Goal: Task Accomplishment & Management: Manage account settings

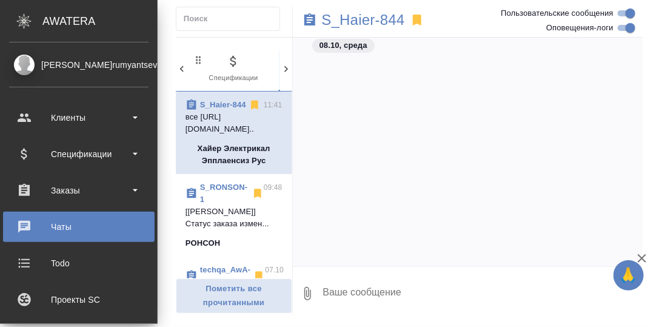
scroll to position [11011, 0]
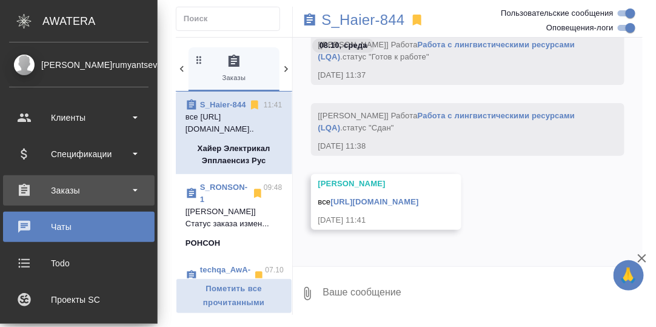
click at [62, 191] on div "Заказы" at bounding box center [78, 190] width 139 height 18
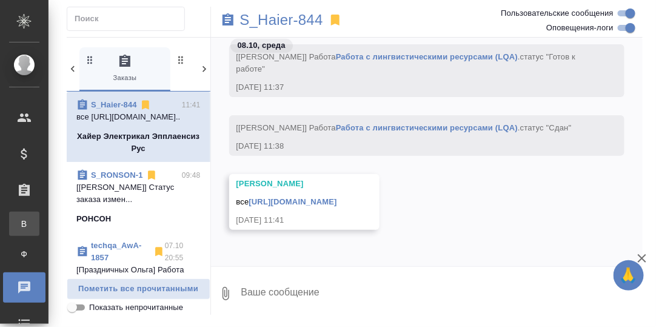
click at [18, 224] on div "Все заказы" at bounding box center [9, 224] width 18 height 12
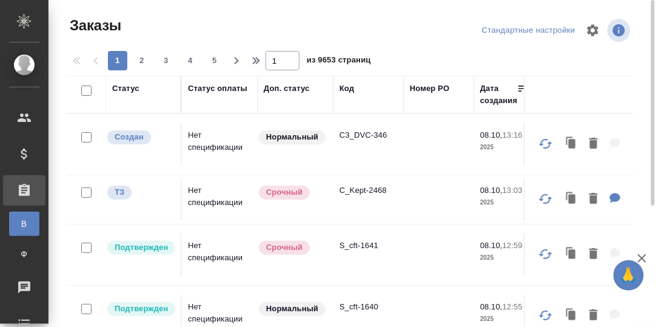
click at [351, 90] on div "Код" at bounding box center [347, 88] width 15 height 12
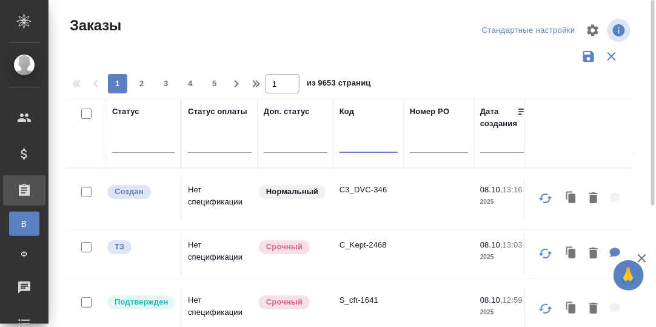
click at [352, 149] on input "text" at bounding box center [369, 145] width 58 height 15
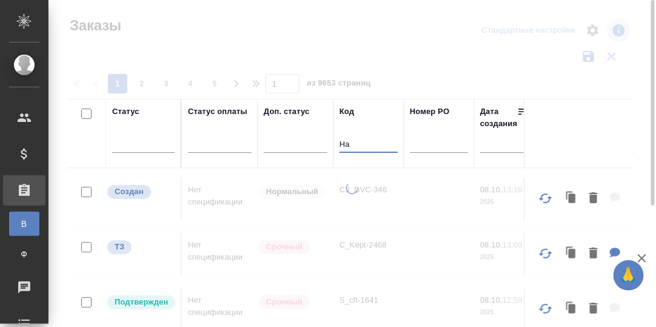
type input "H"
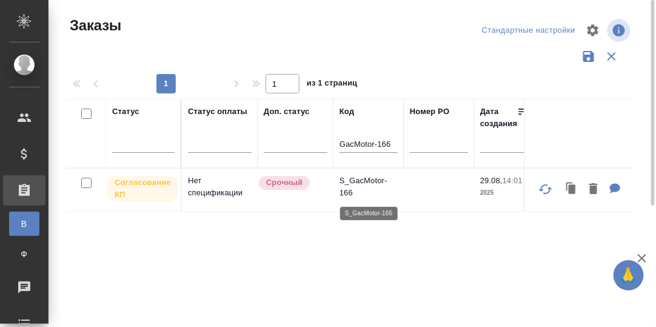
click at [367, 181] on p "S_GacMotor-166" at bounding box center [369, 187] width 58 height 24
drag, startPoint x: 392, startPoint y: 140, endPoint x: 377, endPoint y: 143, distance: 15.4
click at [377, 143] on input "GacMotor-166" at bounding box center [369, 145] width 58 height 15
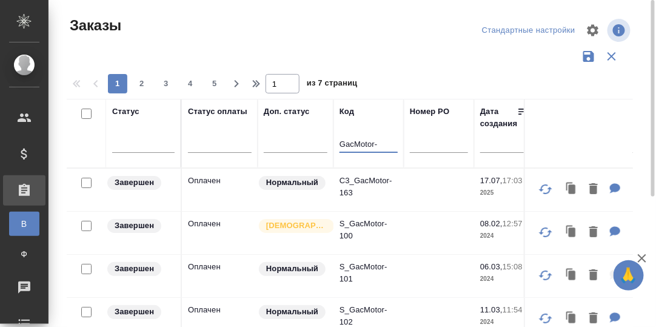
type input "GacMotor-"
drag, startPoint x: 284, startPoint y: 114, endPoint x: 284, endPoint y: 148, distance: 34.0
click at [284, 114] on div "Доп. статус" at bounding box center [287, 112] width 46 height 12
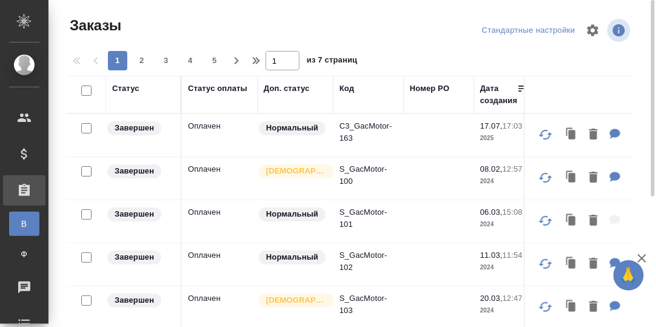
click at [119, 92] on div "Статус" at bounding box center [125, 88] width 27 height 12
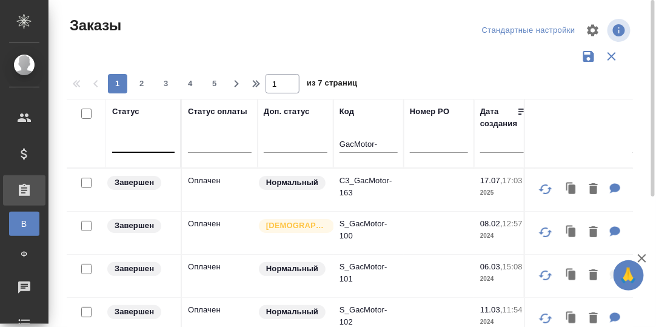
click at [132, 143] on div at bounding box center [143, 141] width 62 height 18
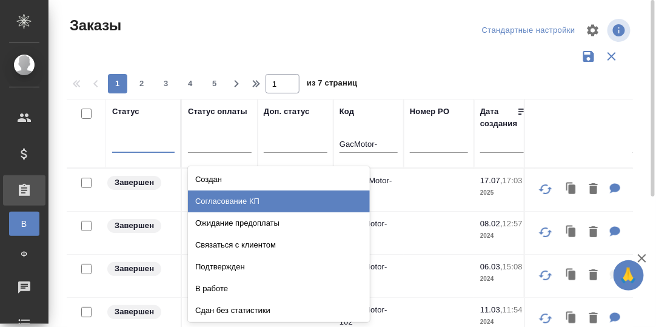
click at [226, 201] on div "Согласование КП" at bounding box center [279, 201] width 182 height 22
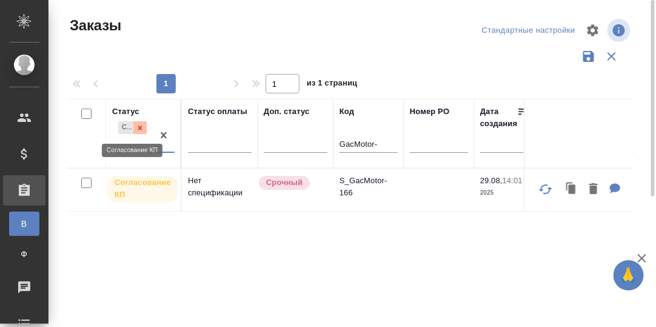
click at [139, 124] on icon at bounding box center [140, 128] width 8 height 8
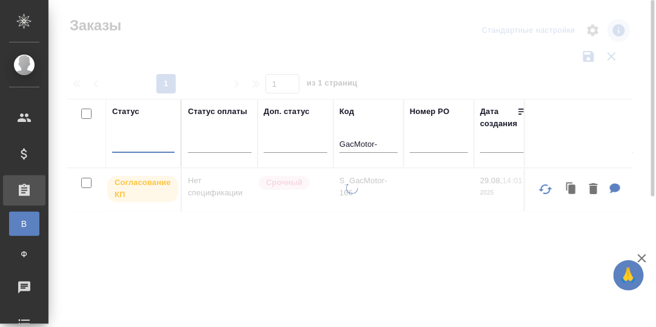
click at [129, 142] on div at bounding box center [143, 141] width 62 height 18
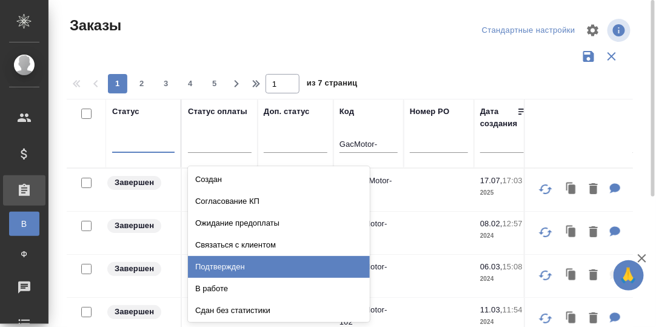
click at [241, 264] on div "Подтвержден" at bounding box center [279, 267] width 182 height 22
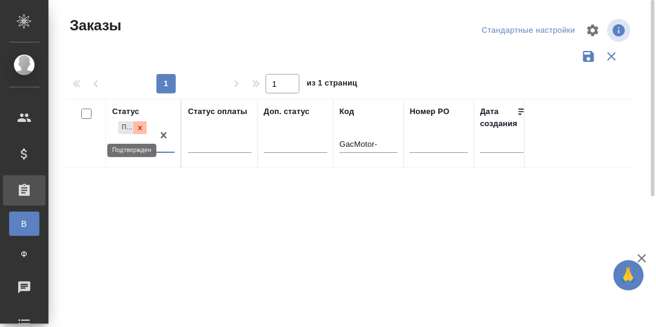
click at [139, 127] on icon at bounding box center [140, 128] width 4 height 4
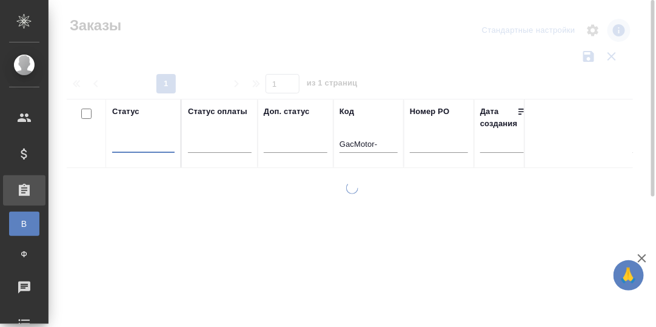
click at [138, 143] on div at bounding box center [143, 141] width 62 height 18
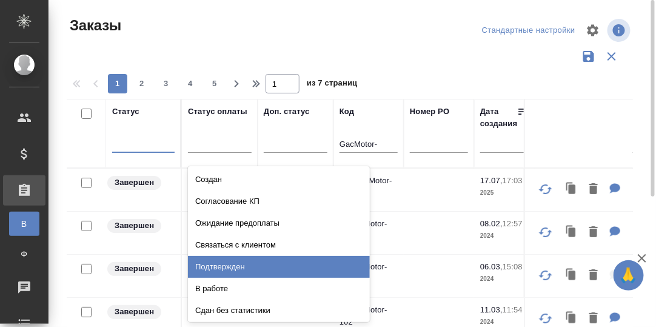
scroll to position [60, 0]
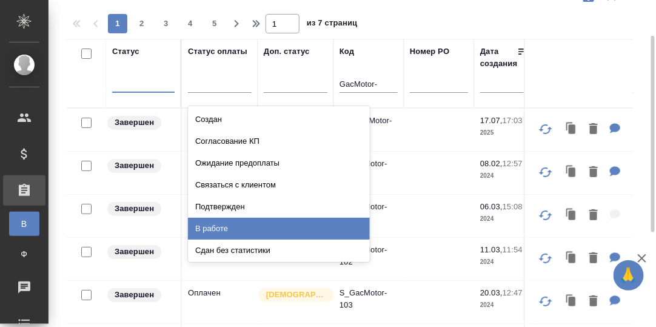
click at [224, 227] on div "В работе" at bounding box center [279, 229] width 182 height 22
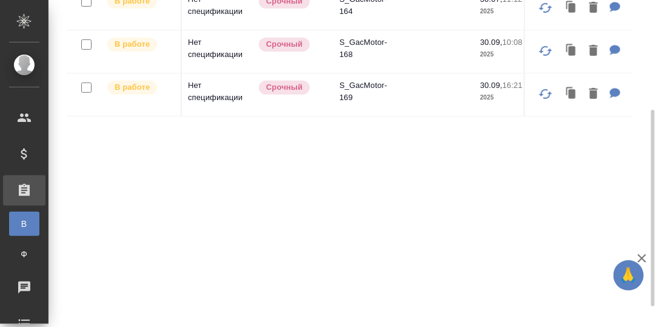
scroll to position [121, 0]
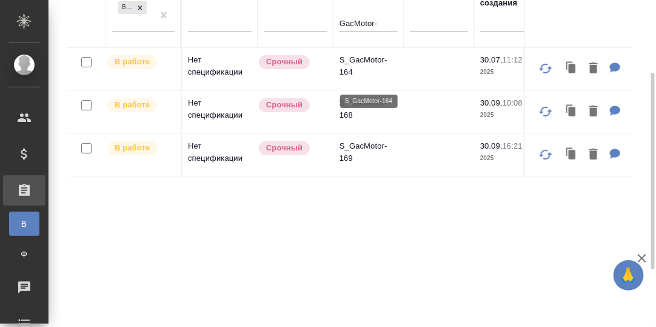
click at [366, 69] on p "S_GacMotor-164" at bounding box center [369, 66] width 58 height 24
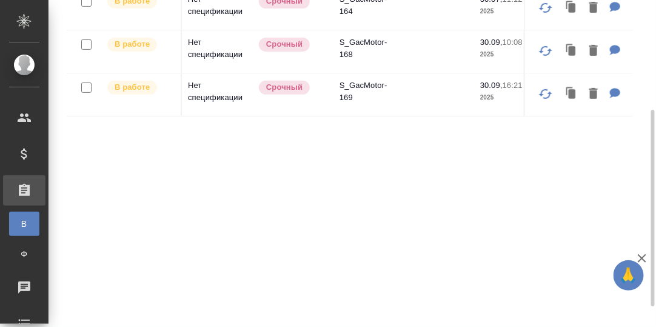
scroll to position [0, 0]
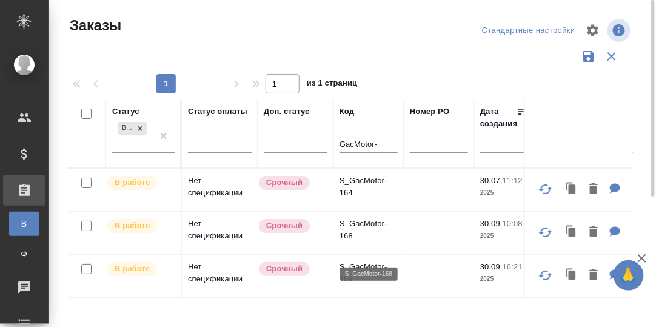
click at [362, 241] on p "S_GacMotor-168" at bounding box center [369, 230] width 58 height 24
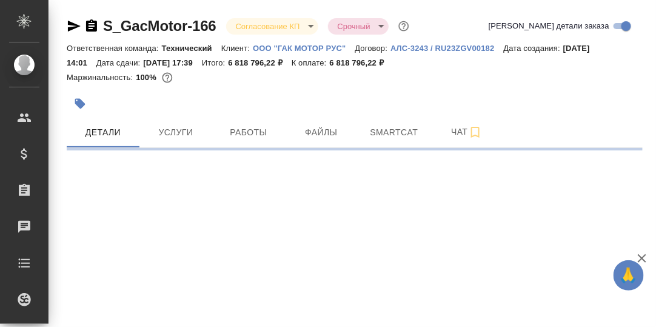
select select "RU"
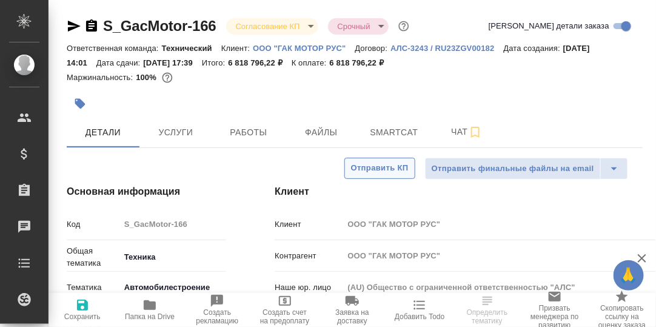
type textarea "x"
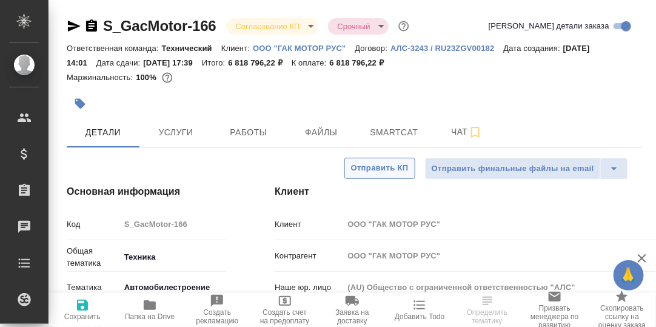
type textarea "x"
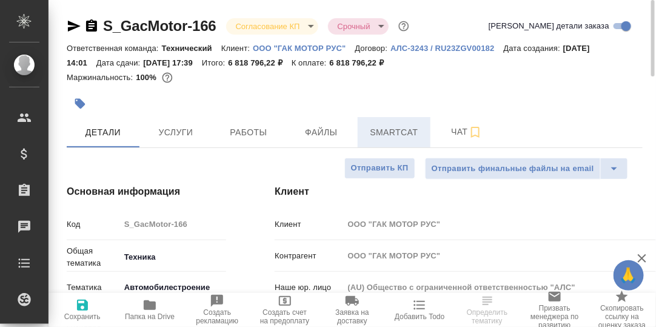
click at [392, 135] on span "Smartcat" at bounding box center [394, 132] width 58 height 15
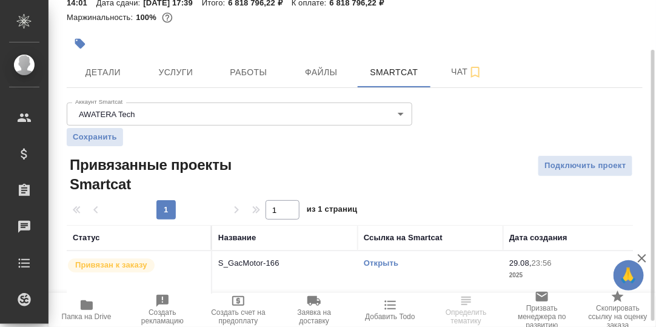
scroll to position [67, 0]
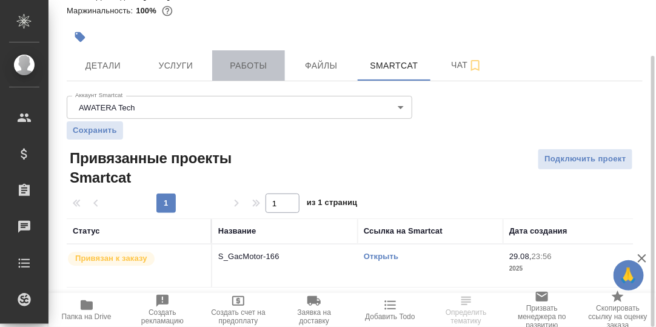
click at [246, 70] on span "Работы" at bounding box center [249, 65] width 58 height 15
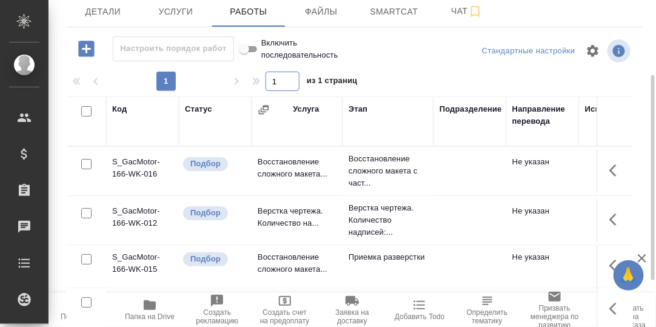
scroll to position [181, 0]
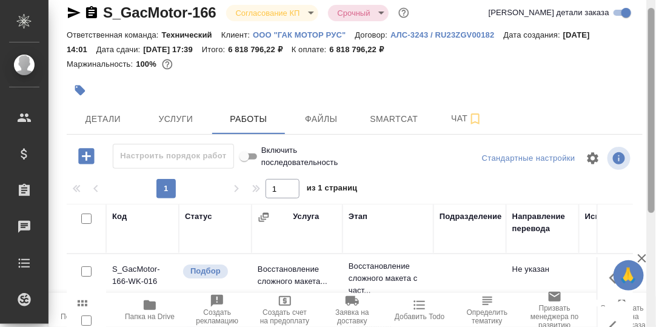
drag, startPoint x: 655, startPoint y: 154, endPoint x: 581, endPoint y: 69, distance: 112.6
click at [640, 48] on div "S_GacMotor-166 Согласование КП kpNegotiation Срочный urgent Кратко детали заказ…" at bounding box center [353, 163] width 608 height 327
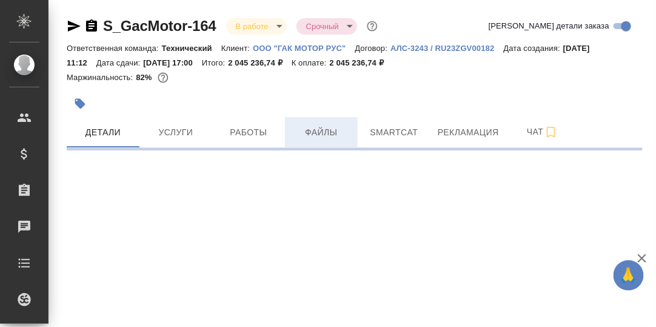
select select "RU"
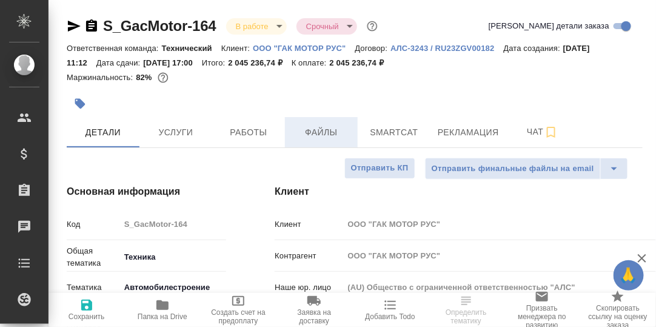
type textarea "x"
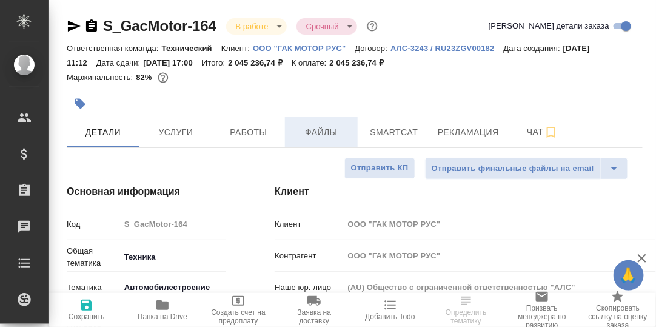
type textarea "x"
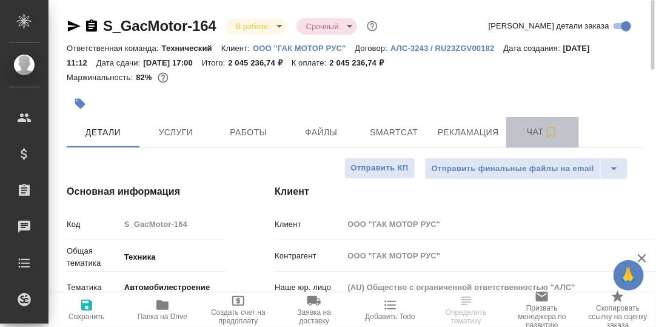
click at [537, 132] on span "Чат" at bounding box center [543, 131] width 58 height 15
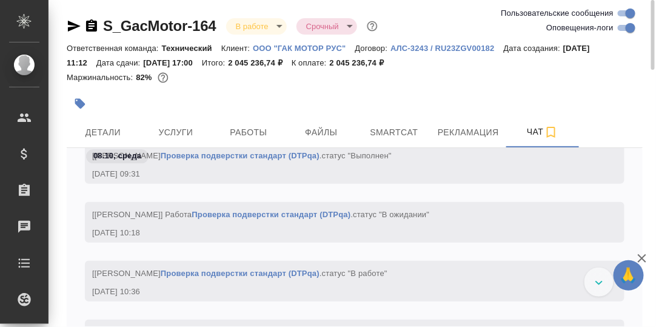
scroll to position [64849, 0]
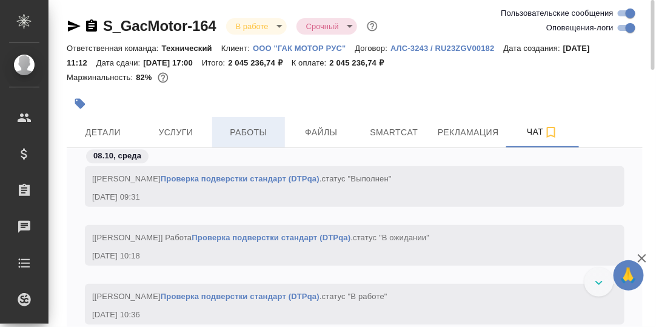
drag, startPoint x: 250, startPoint y: 132, endPoint x: 339, endPoint y: 168, distance: 95.7
click at [250, 132] on span "Работы" at bounding box center [249, 132] width 58 height 15
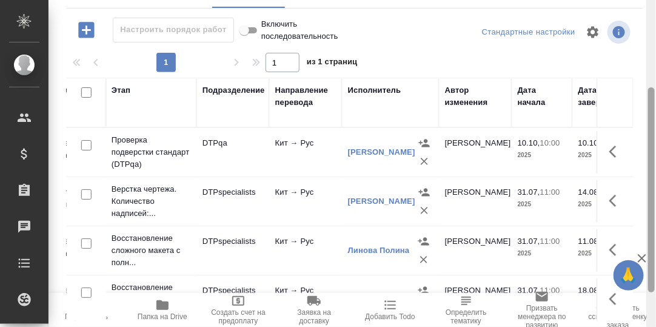
scroll to position [165, 0]
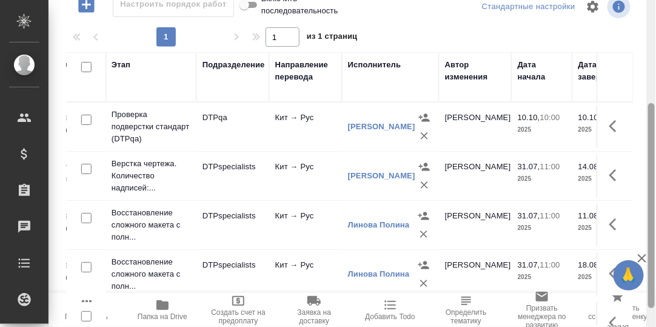
drag, startPoint x: 655, startPoint y: 96, endPoint x: 657, endPoint y: 200, distance: 103.7
click at [656, 200] on html "🙏 .cls-1 fill:#fff; AWATERA Румянцева Дарья d.rumyantseva Клиенты Спецификации …" at bounding box center [328, 163] width 656 height 327
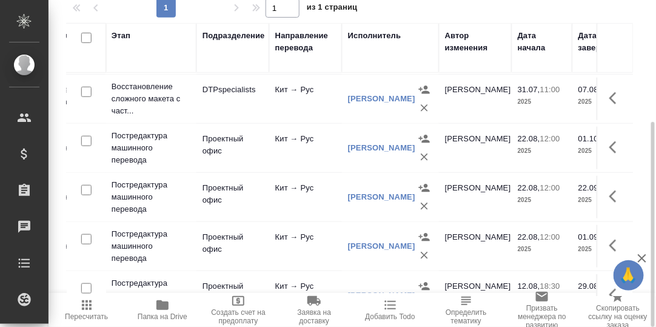
scroll to position [121, 237]
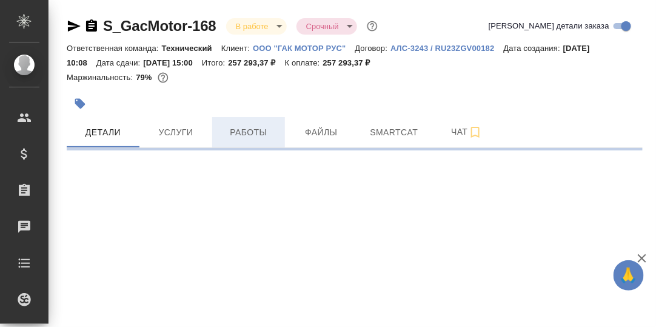
select select "RU"
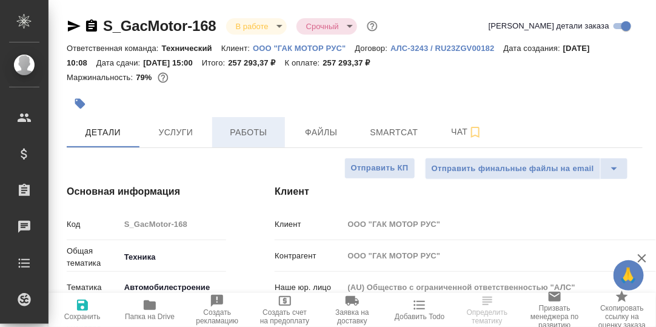
type textarea "x"
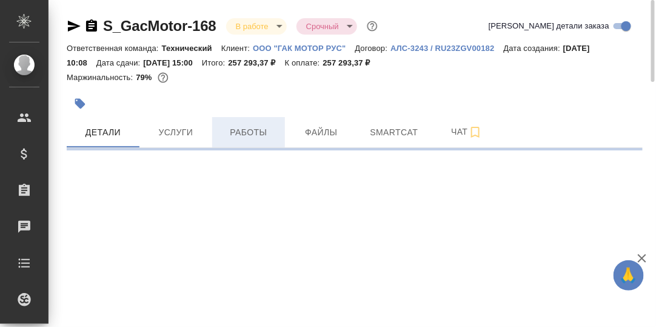
select select "RU"
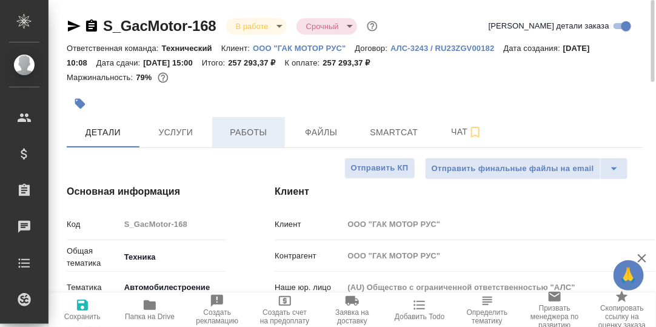
type textarea "x"
click at [251, 133] on span "Работы" at bounding box center [249, 132] width 58 height 15
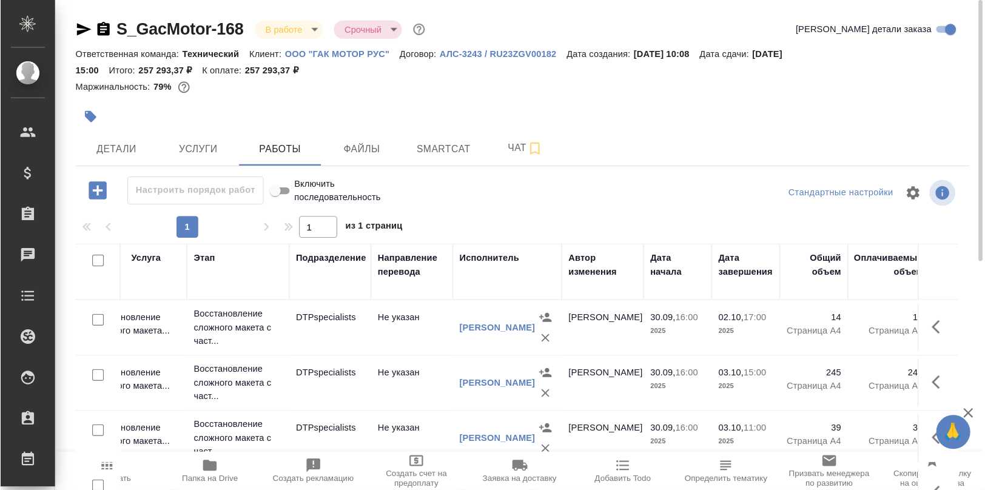
scroll to position [0, 176]
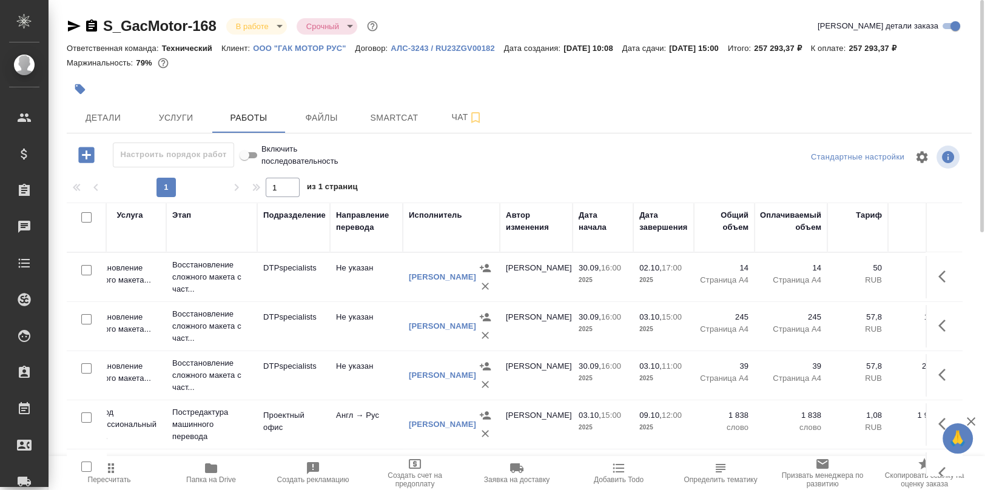
drag, startPoint x: 536, startPoint y: 7, endPoint x: 551, endPoint y: 115, distance: 108.9
click at [551, 115] on div "Детали Услуги Работы Файлы Smartcat Чат" at bounding box center [519, 117] width 905 height 30
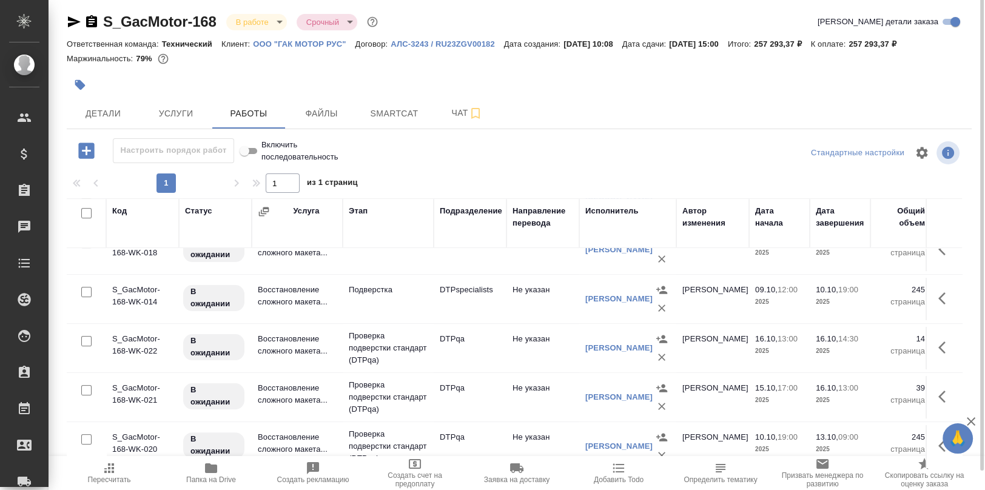
scroll to position [16, 0]
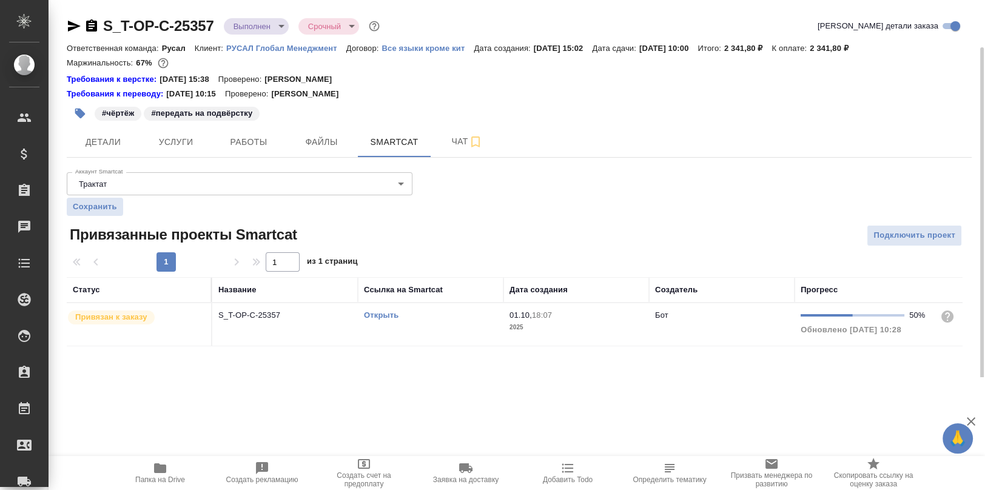
scroll to position [24, 0]
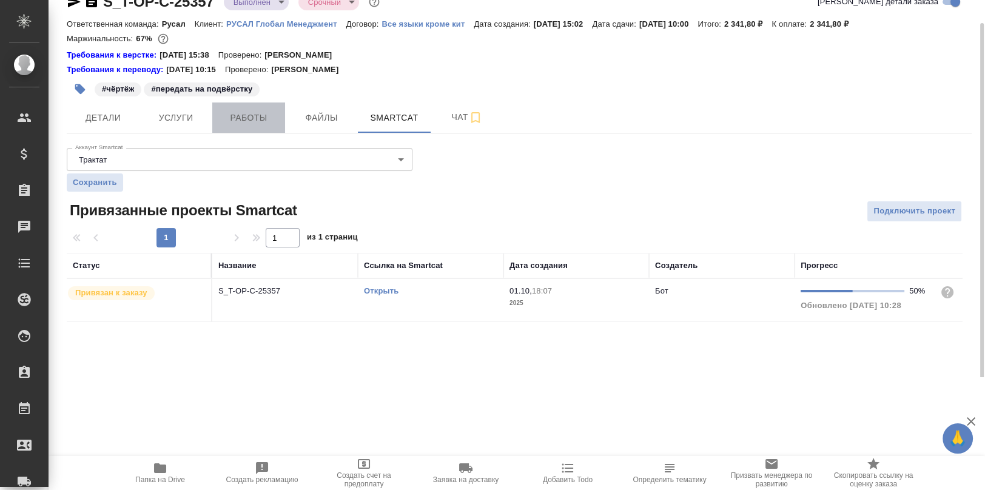
click at [240, 120] on span "Работы" at bounding box center [249, 117] width 58 height 15
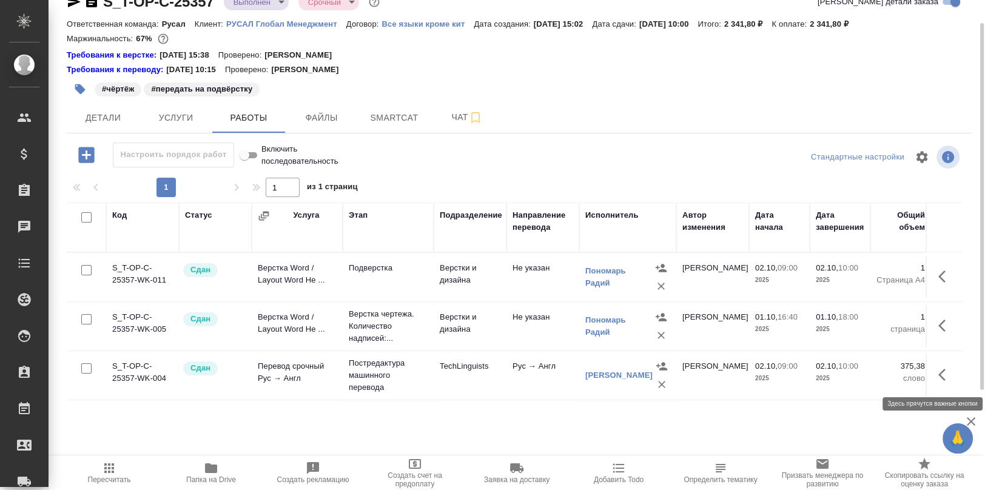
click at [944, 377] on icon "button" at bounding box center [945, 375] width 15 height 15
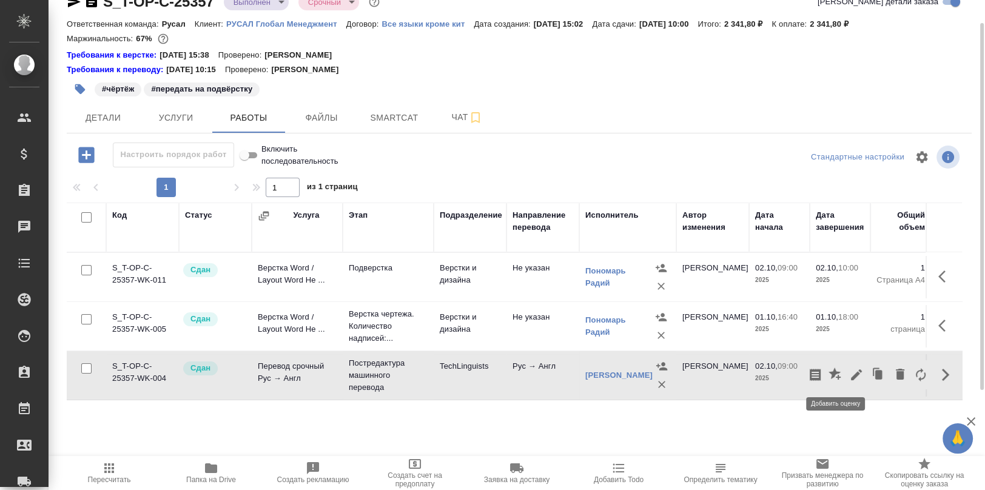
click at [838, 373] on icon "button" at bounding box center [835, 375] width 15 height 15
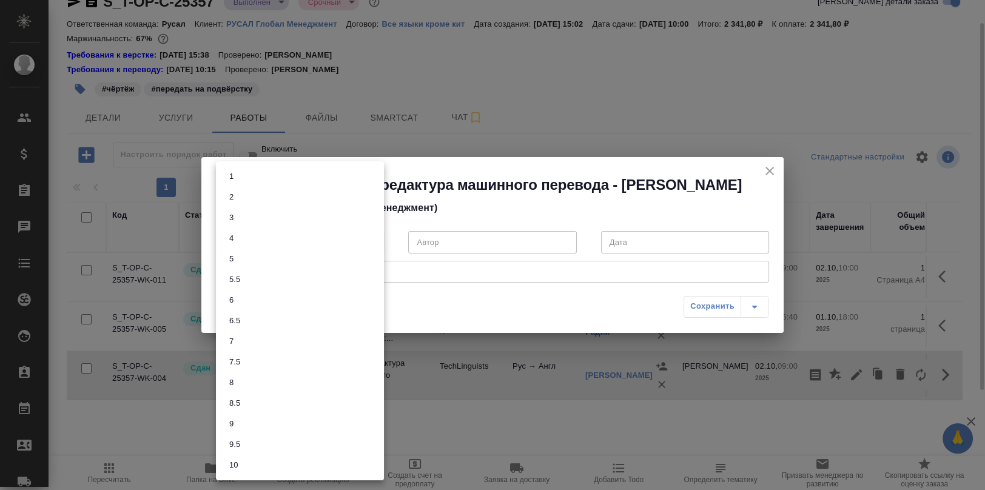
click at [373, 237] on body "🙏 .cls-1 fill:#fff; AWATERA Румянцева Дарья d.rumyantseva Клиенты Спецификации …" at bounding box center [492, 245] width 985 height 490
click at [249, 361] on li "7.5" at bounding box center [300, 362] width 168 height 21
type input "7.5"
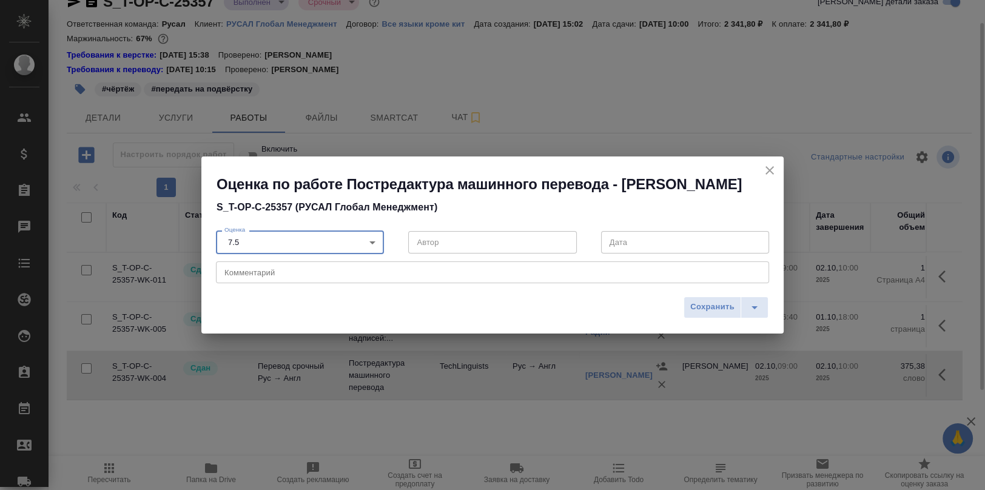
click at [248, 272] on textarea at bounding box center [492, 271] width 536 height 9
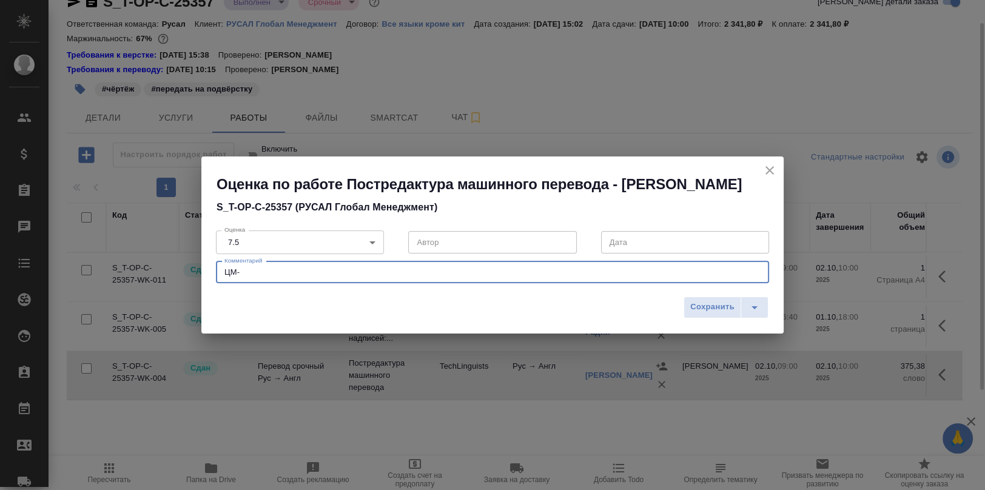
type textarea "ЦМ-"
click at [374, 243] on body "🙏 .cls-1 fill:#fff; AWATERA Румянцева Дарья d.rumyantseva Клиенты Спецификации …" at bounding box center [492, 245] width 985 height 490
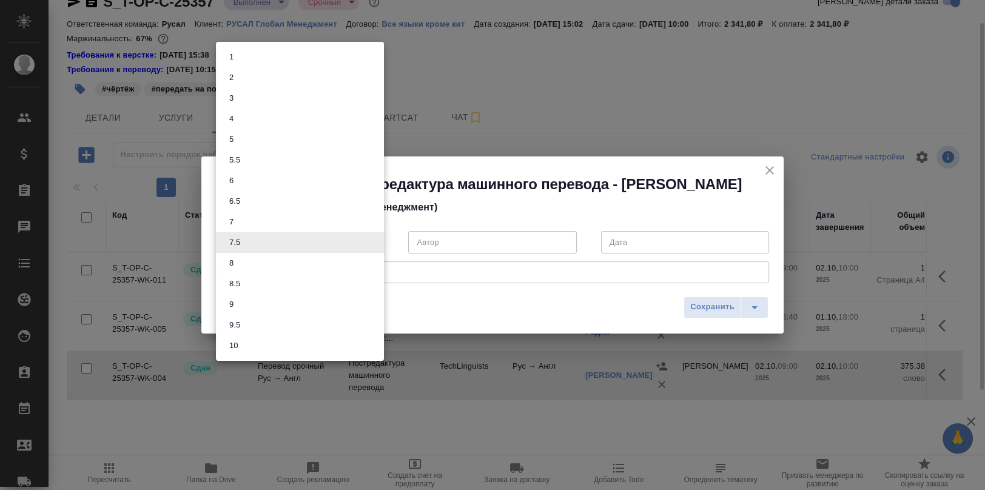
click at [243, 263] on li "8" at bounding box center [300, 263] width 168 height 21
type input "8"
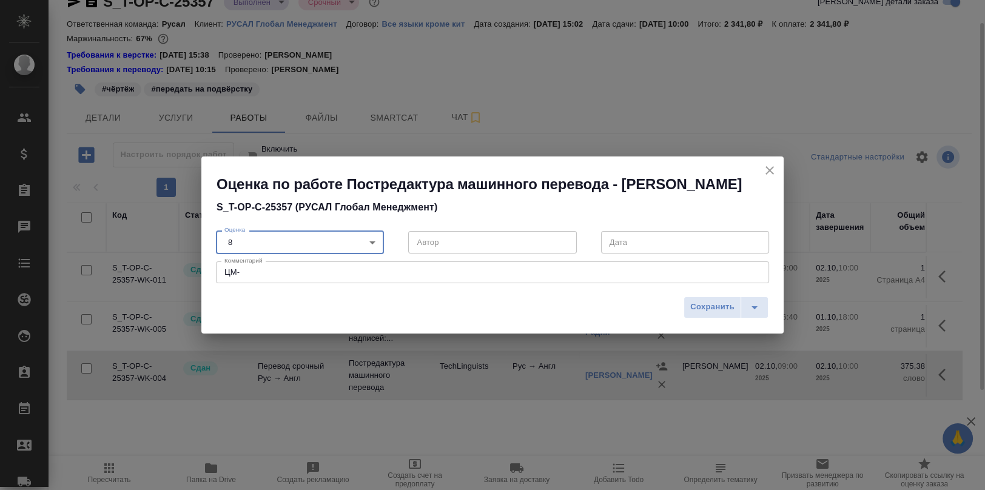
click at [257, 274] on textarea "ЦМ-" at bounding box center [492, 271] width 536 height 9
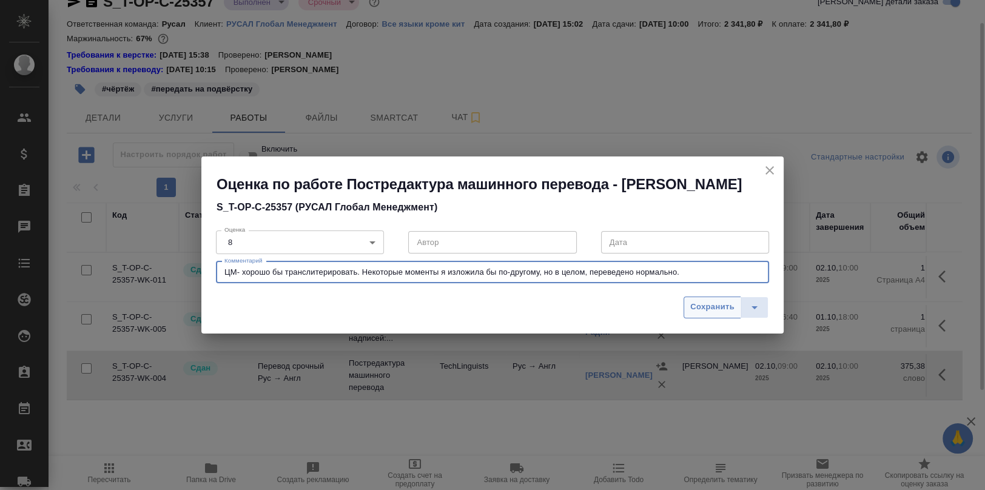
type textarea "ЦМ- хорошо бы транслитерировать. Некоторые моменты я изложила бы по-другому, но…"
click at [715, 302] on span "Сохранить" at bounding box center [712, 307] width 44 height 14
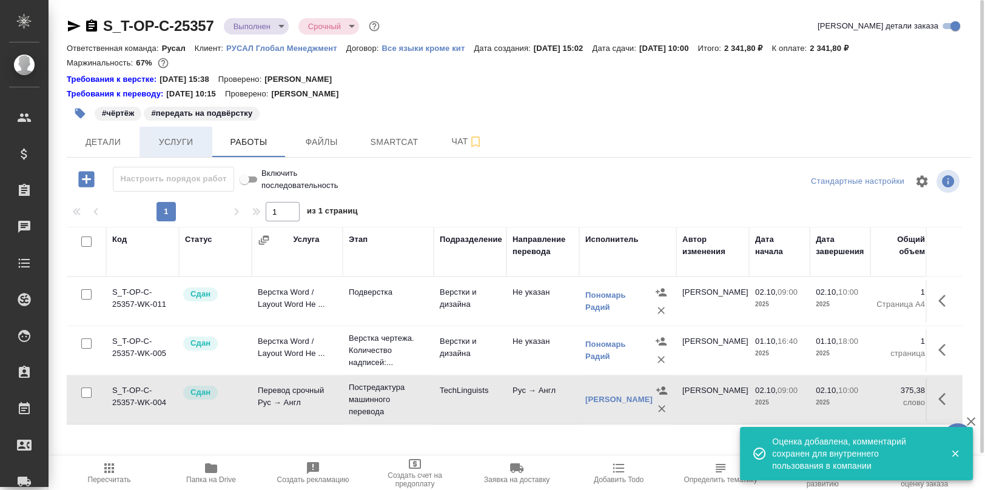
click at [176, 146] on span "Услуги" at bounding box center [176, 142] width 58 height 15
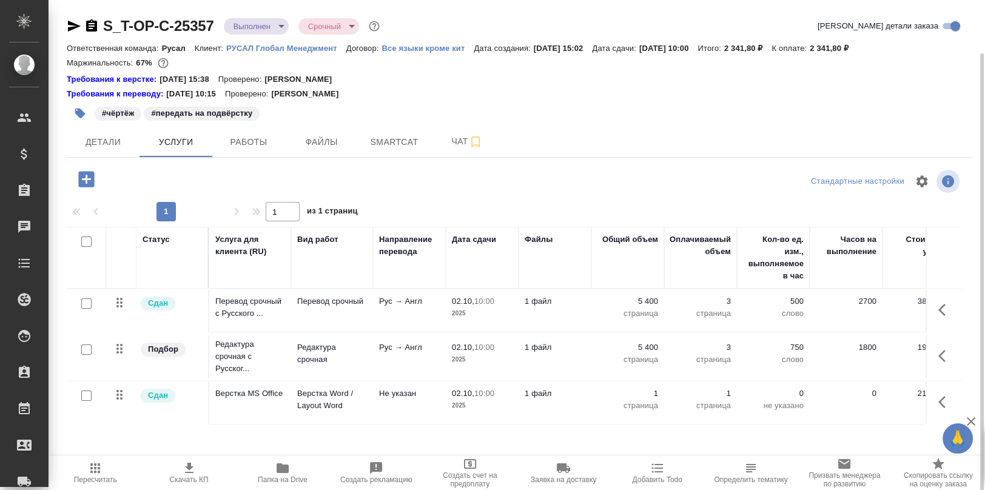
scroll to position [27, 0]
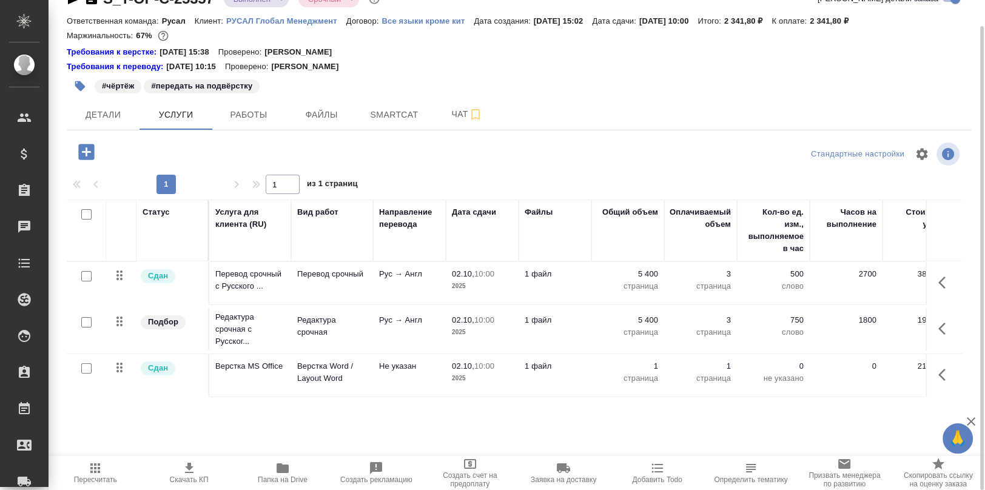
click at [84, 150] on icon "button" at bounding box center [86, 151] width 21 height 21
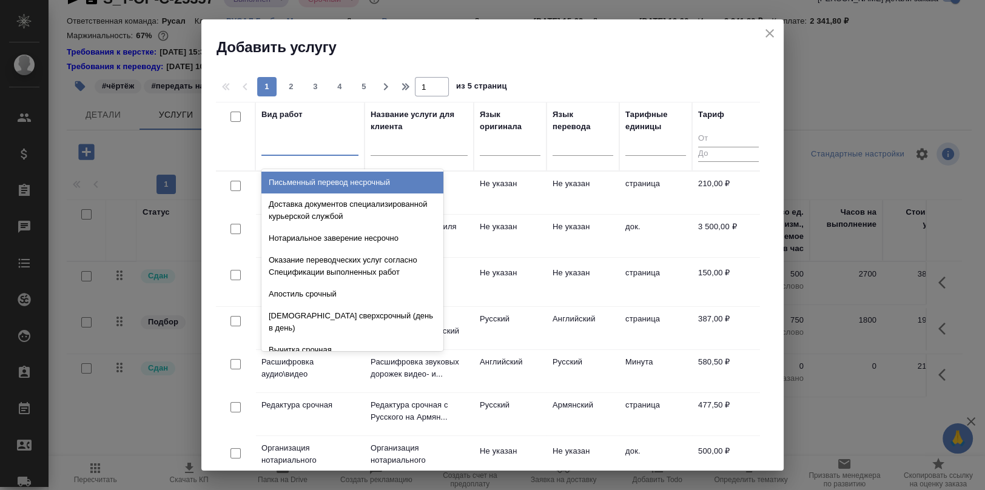
click at [296, 144] on div at bounding box center [309, 144] width 97 height 18
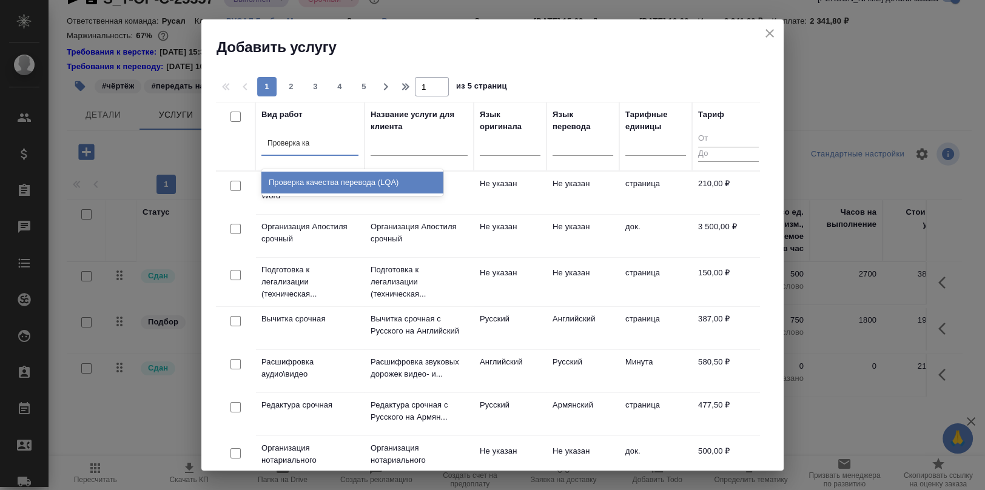
type input "Проверка кач"
drag, startPoint x: 314, startPoint y: 181, endPoint x: 360, endPoint y: 190, distance: 47.1
click at [315, 181] on div "Проверка качества перевода (LQA)" at bounding box center [352, 183] width 182 height 22
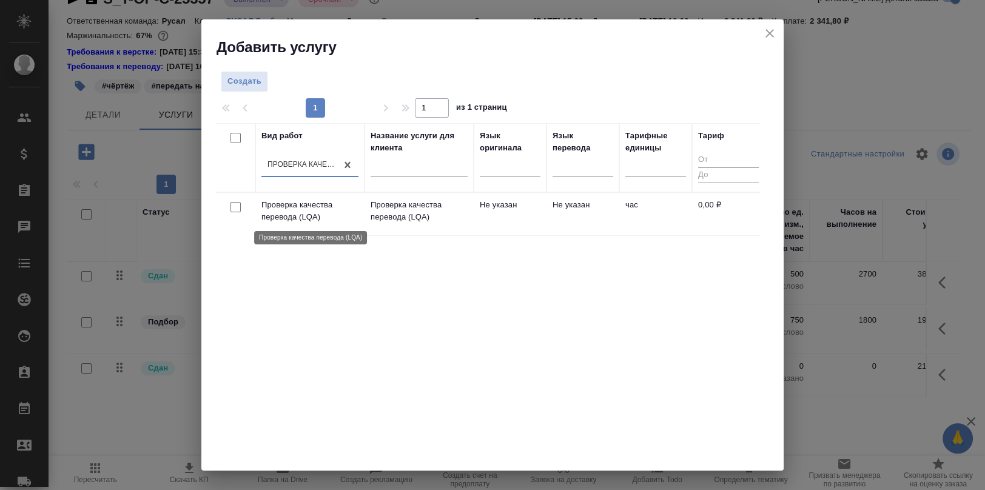
drag, startPoint x: 307, startPoint y: 210, endPoint x: 318, endPoint y: 220, distance: 14.7
click at [307, 211] on p "Проверка качества перевода (LQA)" at bounding box center [309, 211] width 97 height 24
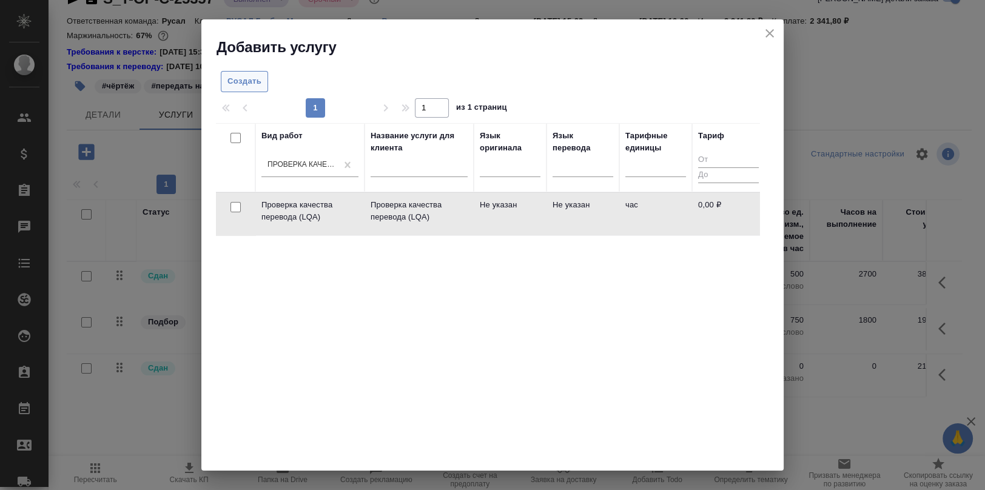
click at [246, 81] on span "Создать" at bounding box center [244, 82] width 34 height 14
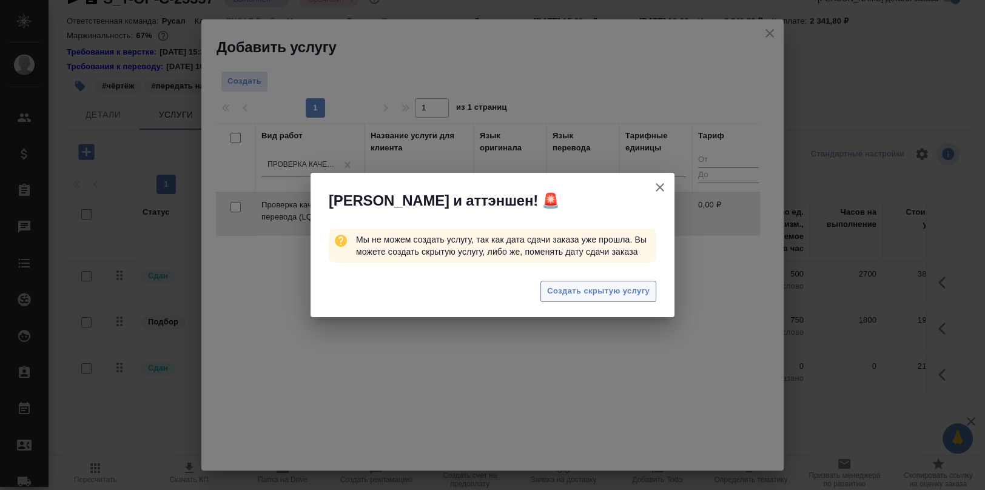
click at [619, 290] on span "Создать скрытую услугу" at bounding box center [598, 291] width 102 height 14
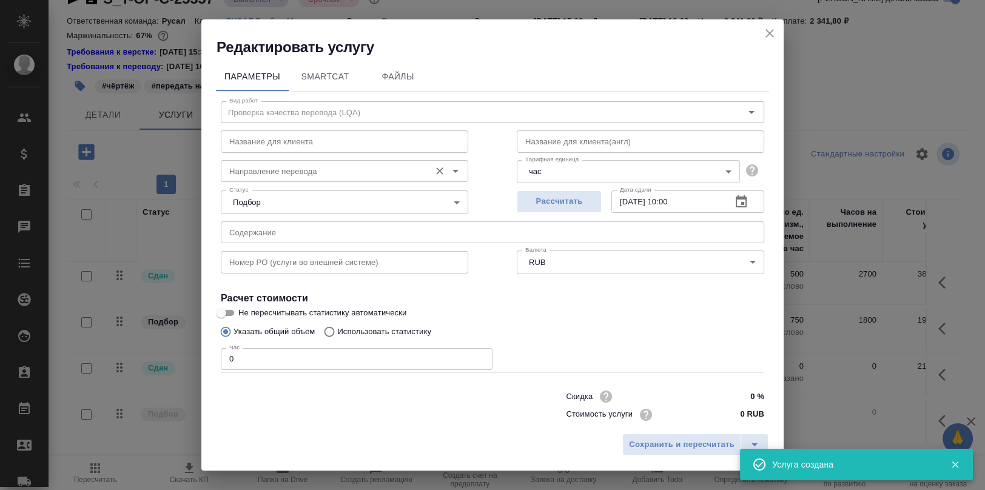
click at [281, 169] on input "Направление перевода" at bounding box center [324, 171] width 200 height 15
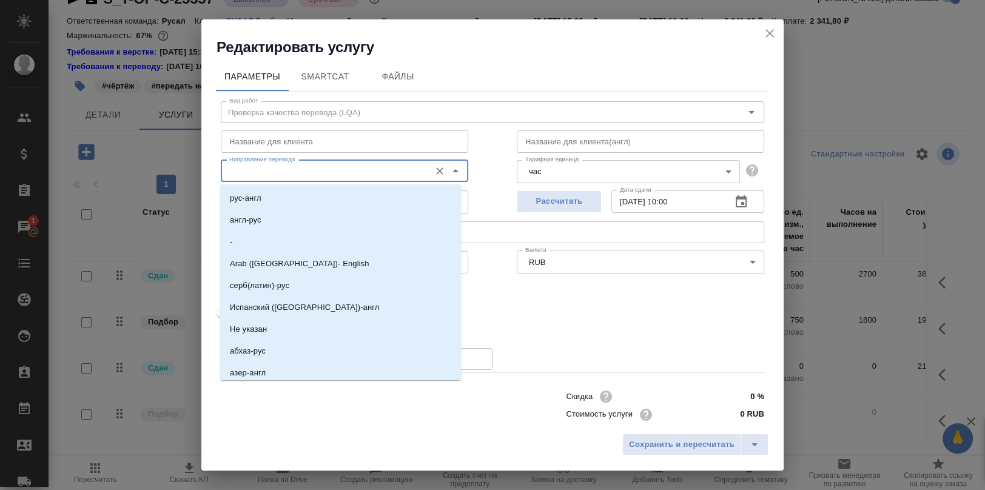
click at [274, 170] on input "Направление перевода" at bounding box center [324, 171] width 200 height 15
click at [269, 198] on li "рус-англ" at bounding box center [340, 198] width 241 height 22
type input "рус-англ"
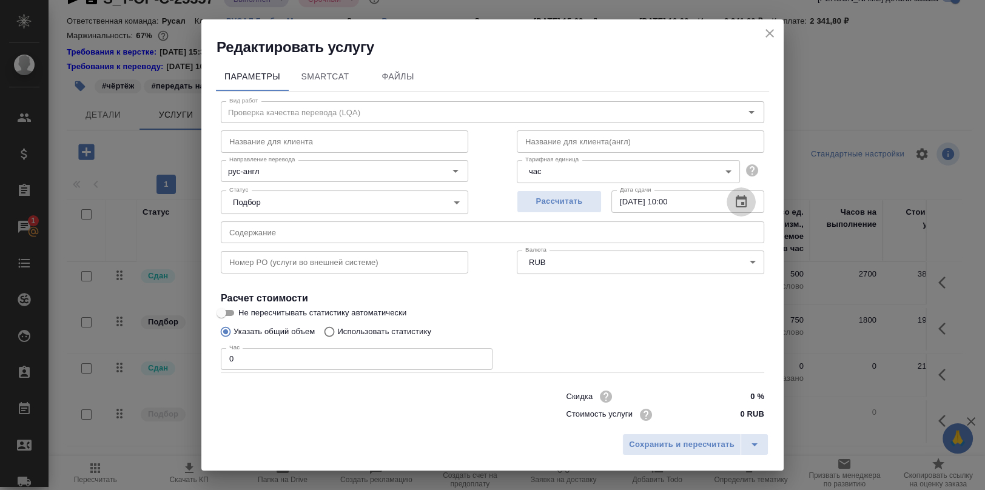
click at [734, 200] on icon "button" at bounding box center [741, 202] width 15 height 15
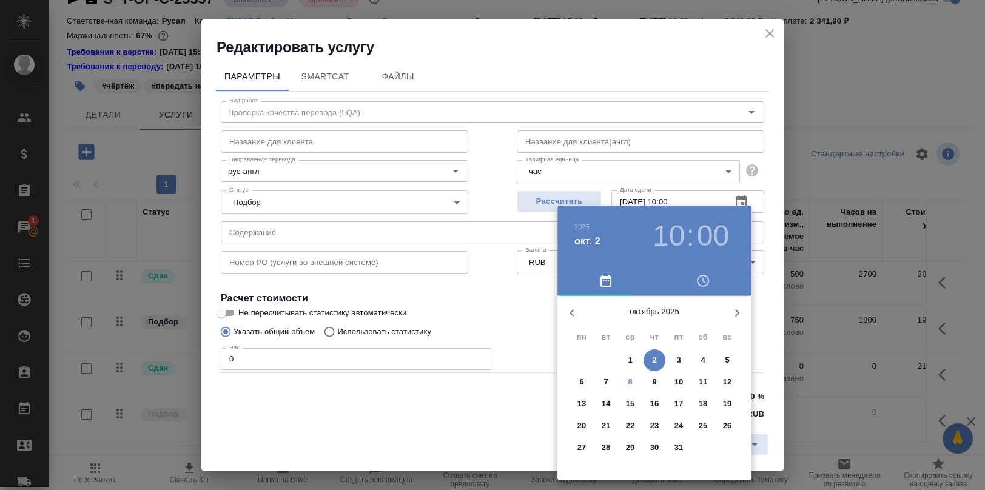
click at [634, 383] on span "8" at bounding box center [630, 382] width 22 height 12
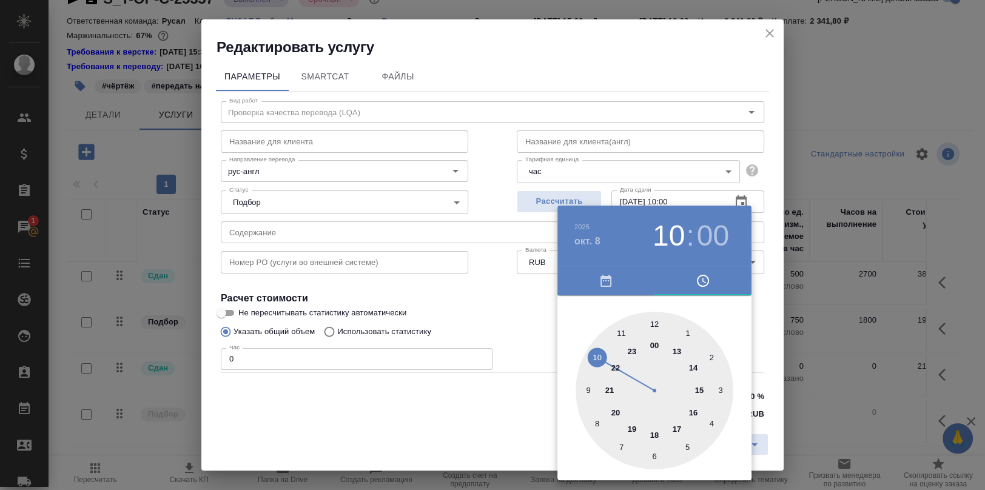
click at [695, 366] on div at bounding box center [655, 391] width 158 height 158
type input "08.10.2025 14:00"
click at [760, 312] on div at bounding box center [492, 245] width 985 height 490
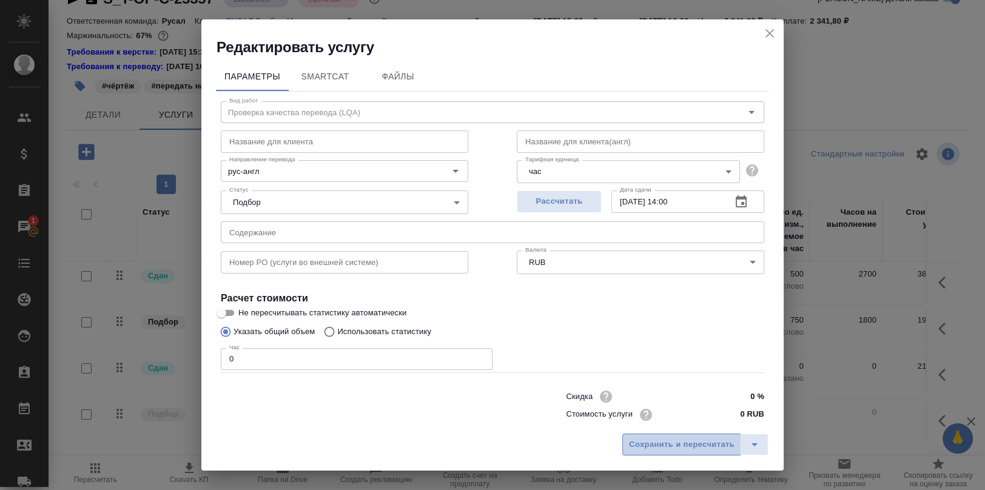
drag, startPoint x: 700, startPoint y: 440, endPoint x: 651, endPoint y: 383, distance: 75.7
click at [698, 440] on span "Сохранить и пересчитать" at bounding box center [682, 445] width 106 height 14
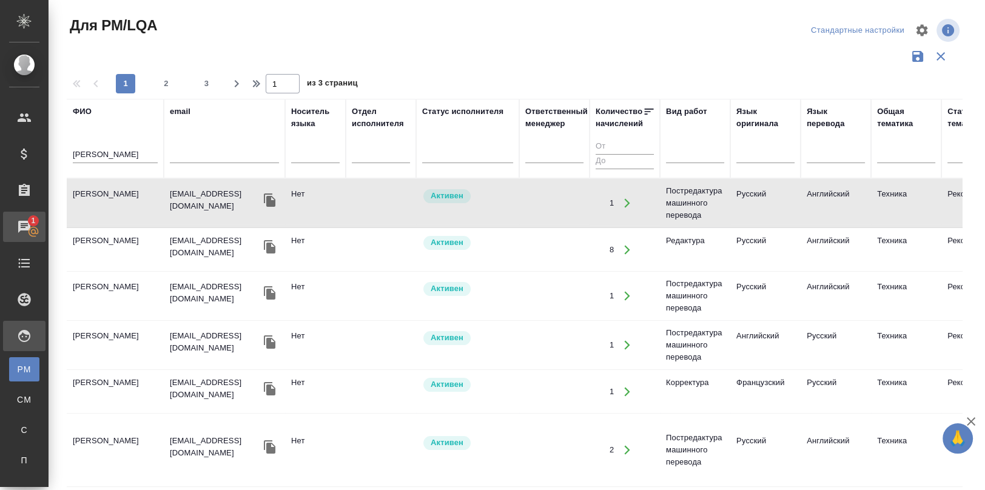
click at [24, 224] on div "Чаты" at bounding box center [9, 227] width 30 height 18
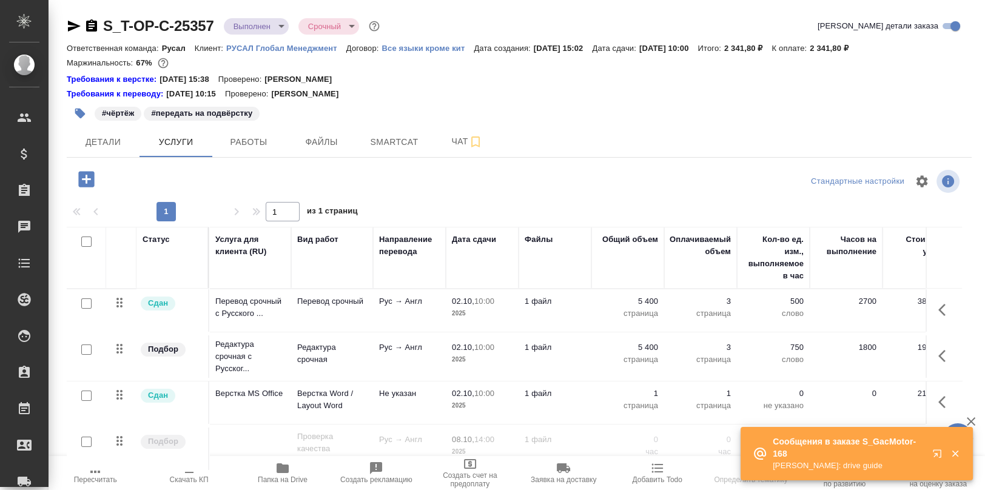
scroll to position [27, 0]
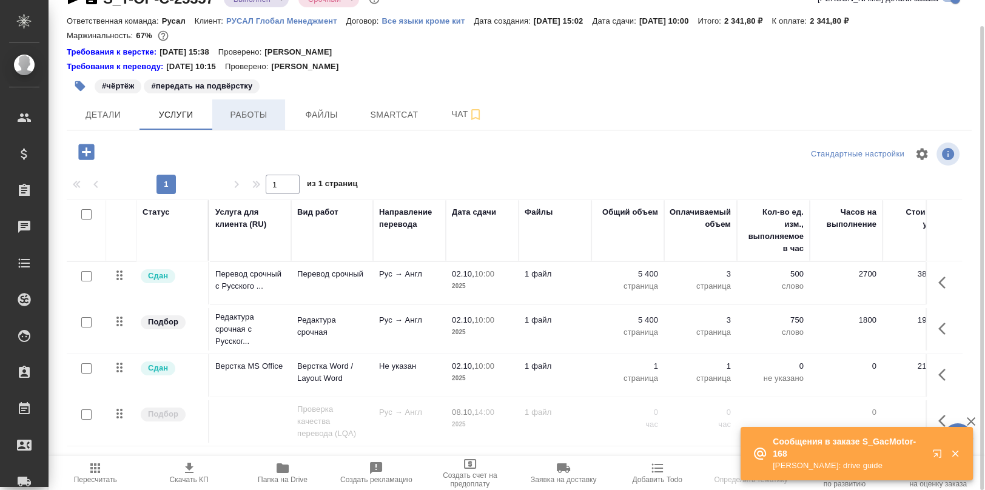
click at [240, 110] on span "Работы" at bounding box center [249, 114] width 58 height 15
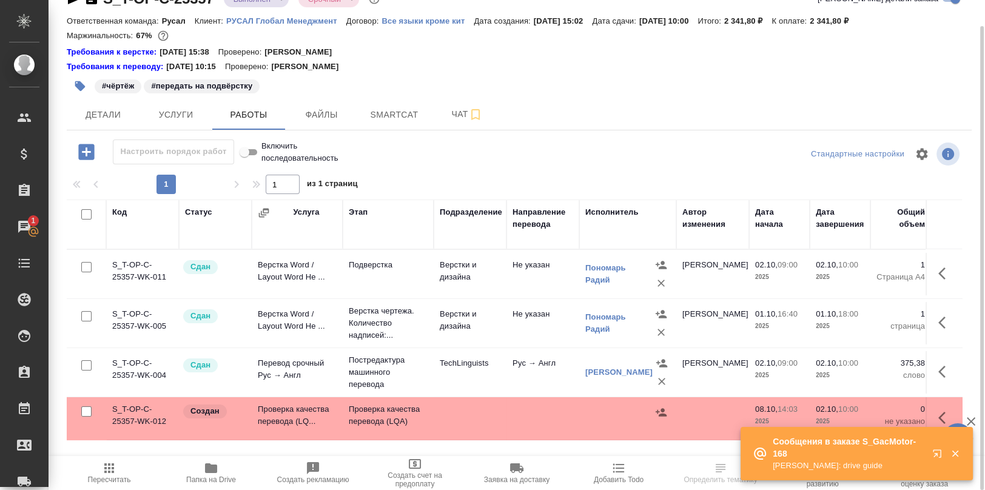
scroll to position [40, 0]
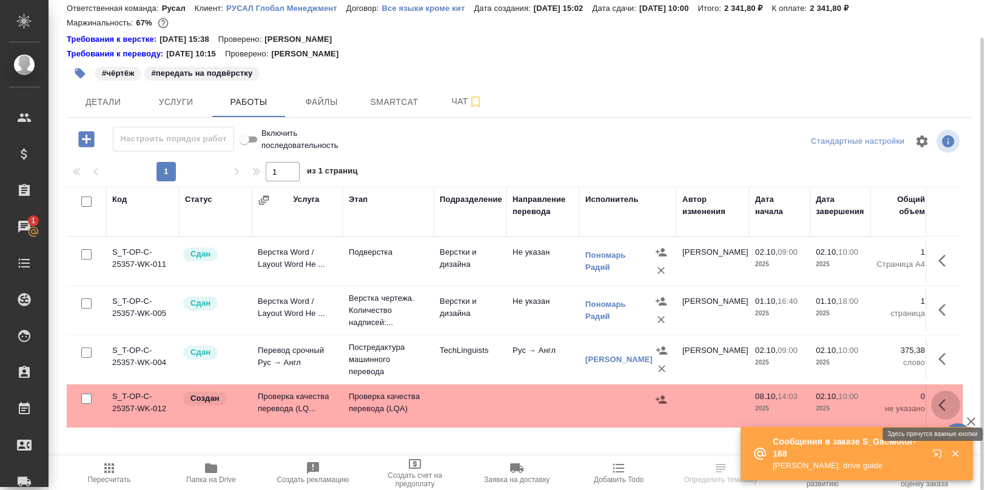
click at [941, 399] on icon "button" at bounding box center [945, 405] width 15 height 15
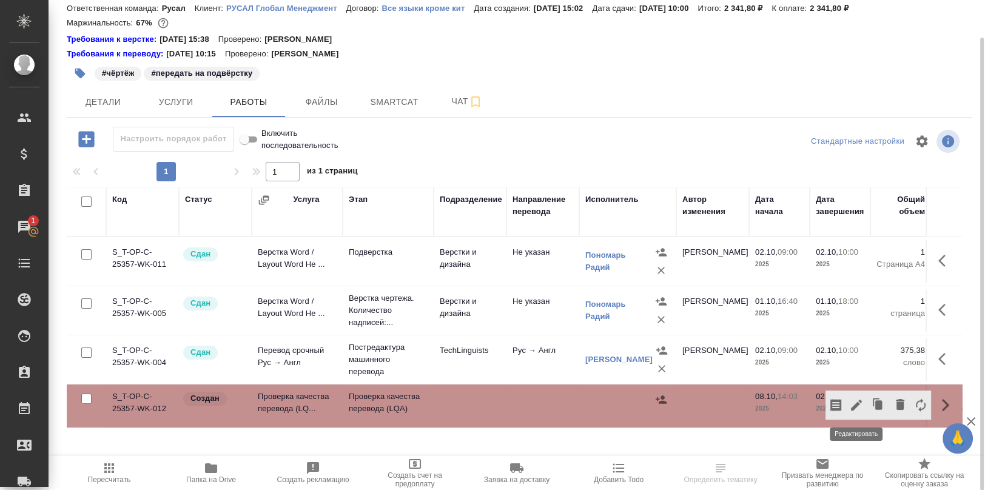
click at [857, 399] on icon "button" at bounding box center [856, 405] width 15 height 15
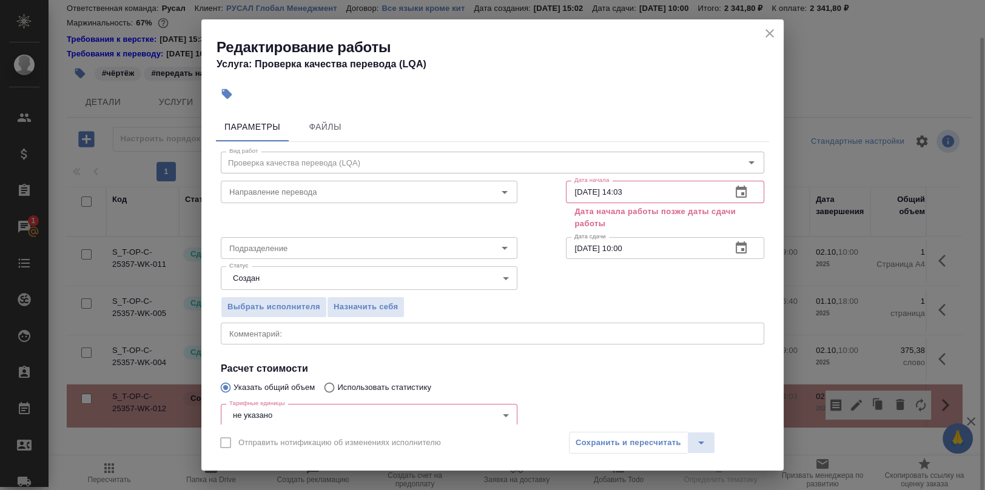
scroll to position [90, 0]
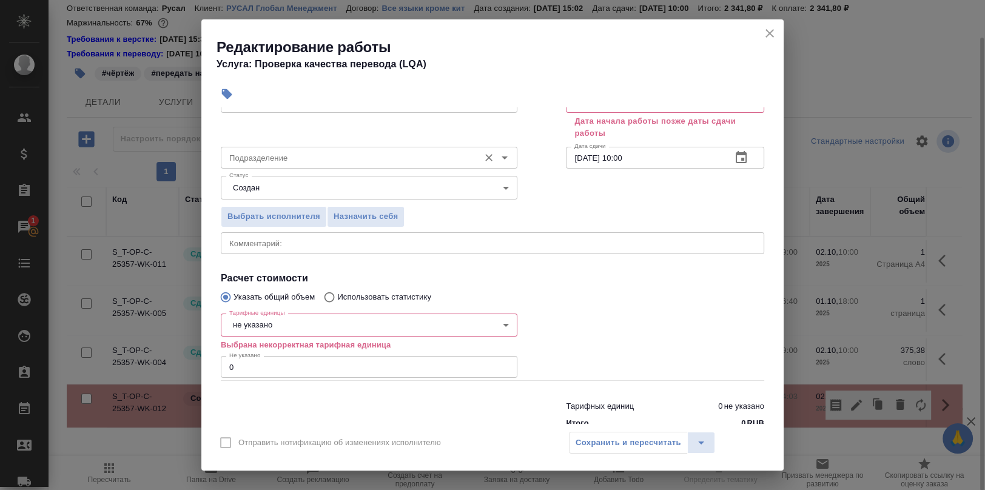
click at [293, 157] on input "Подразделение" at bounding box center [348, 157] width 249 height 15
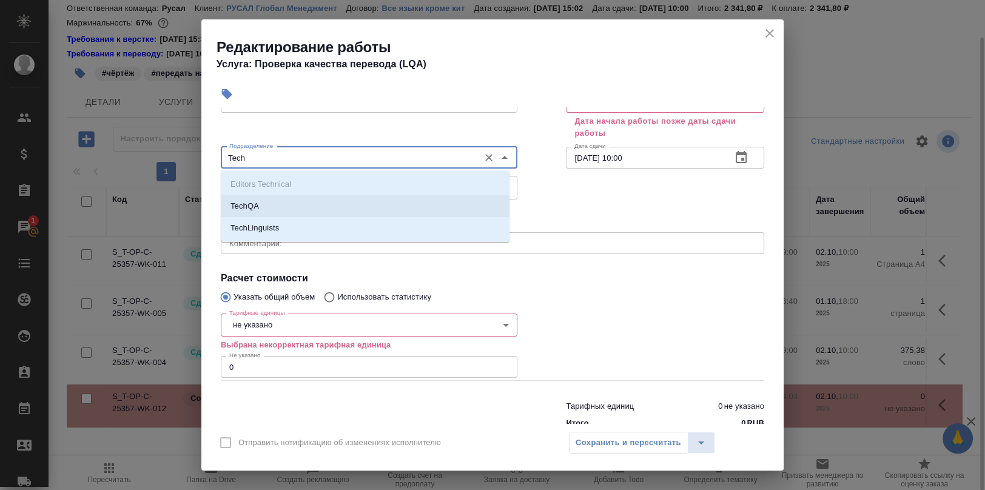
click at [290, 206] on li "TechQA" at bounding box center [365, 206] width 289 height 22
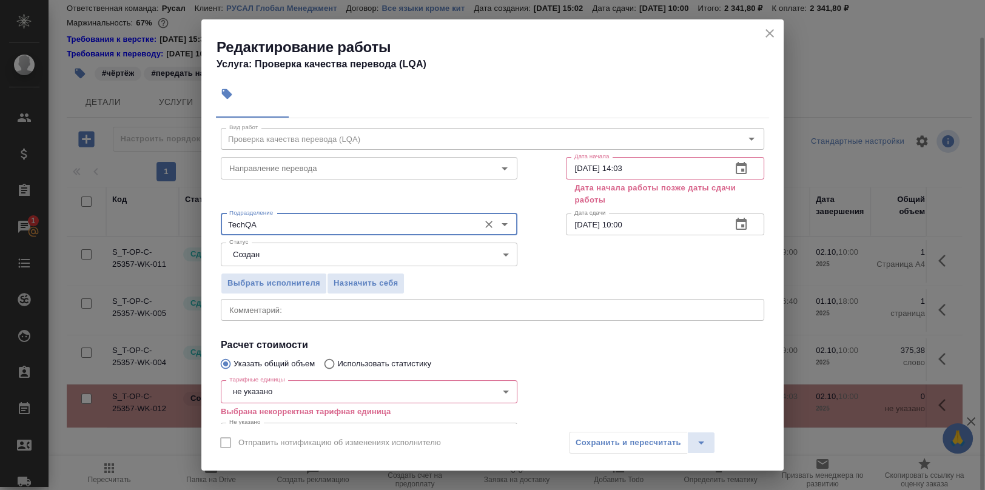
scroll to position [0, 0]
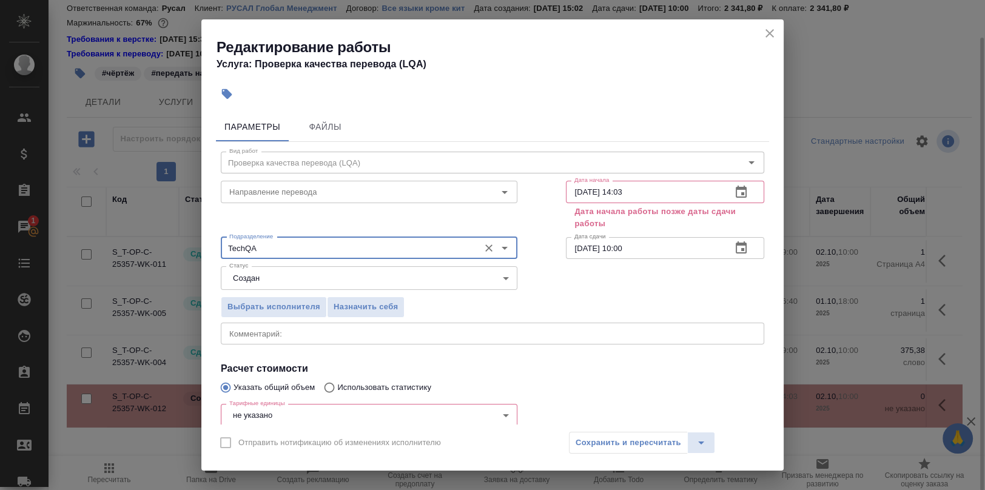
type input "TechQA"
click at [736, 195] on icon "button" at bounding box center [741, 192] width 11 height 12
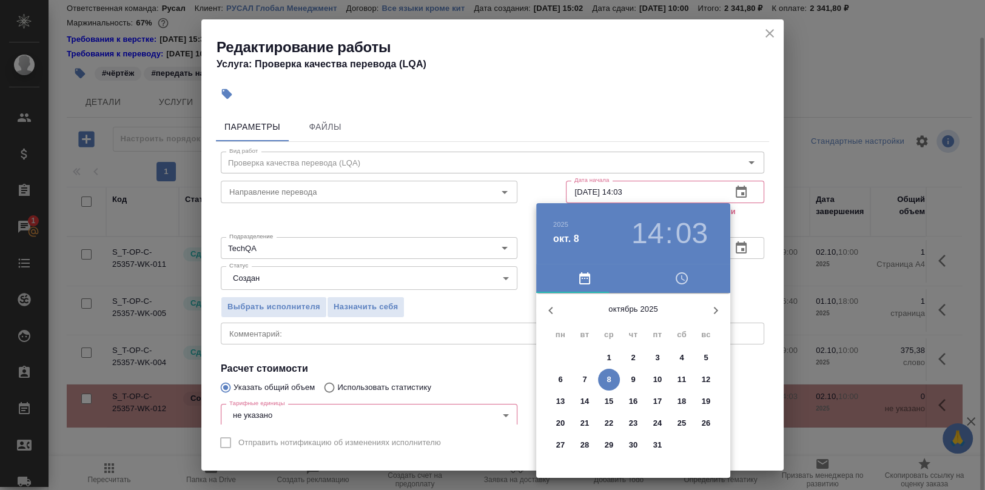
click at [609, 372] on button "8" at bounding box center [609, 380] width 22 height 22
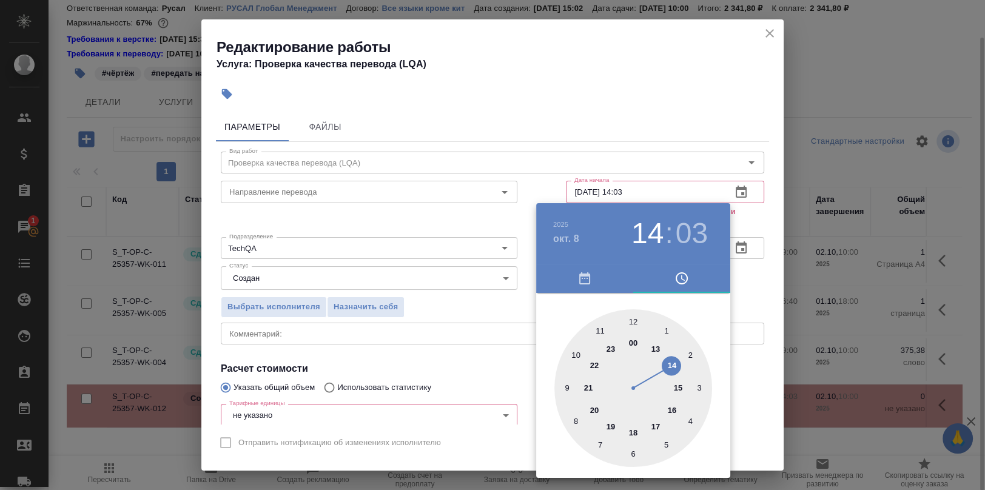
click at [599, 329] on div at bounding box center [633, 388] width 158 height 158
click at [630, 321] on div at bounding box center [633, 388] width 158 height 158
type input "08.10.2025 11:00"
click at [744, 295] on div at bounding box center [492, 245] width 985 height 490
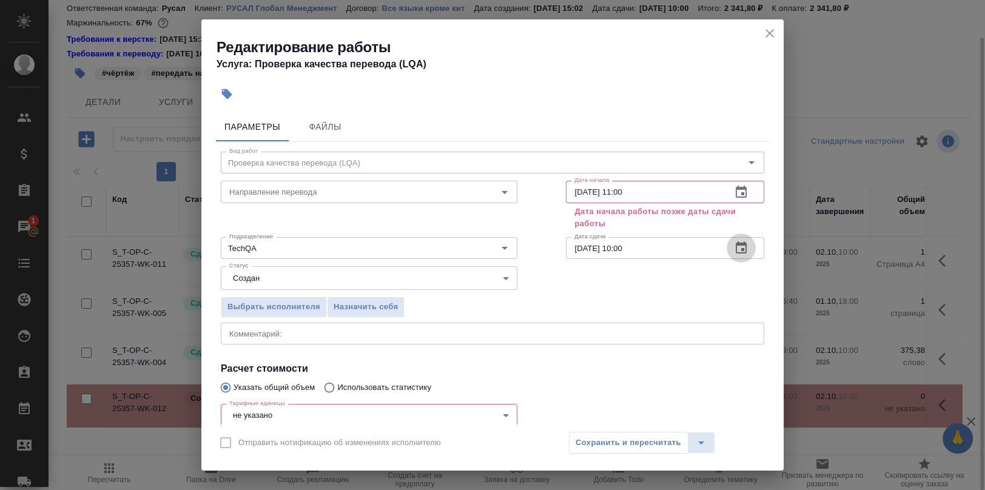
click at [736, 243] on icon "button" at bounding box center [741, 247] width 11 height 12
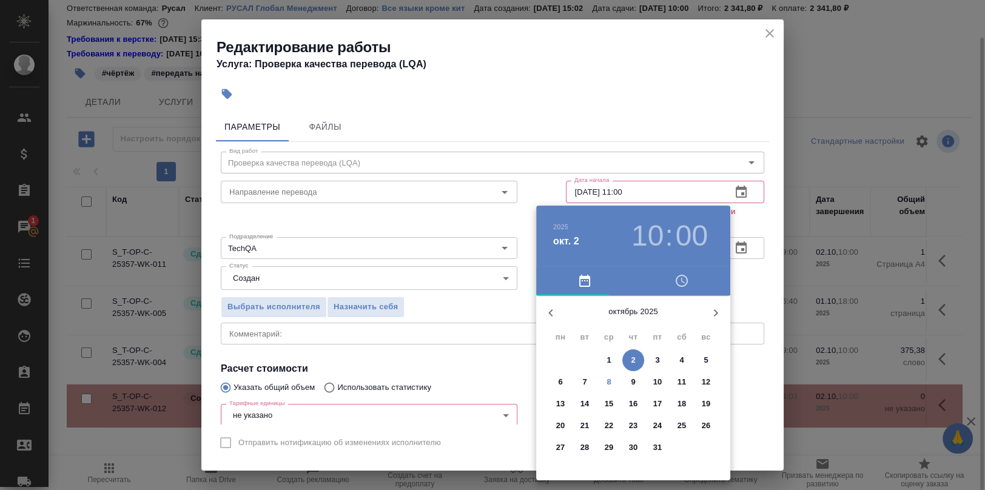
click at [608, 381] on p "8" at bounding box center [608, 382] width 4 height 12
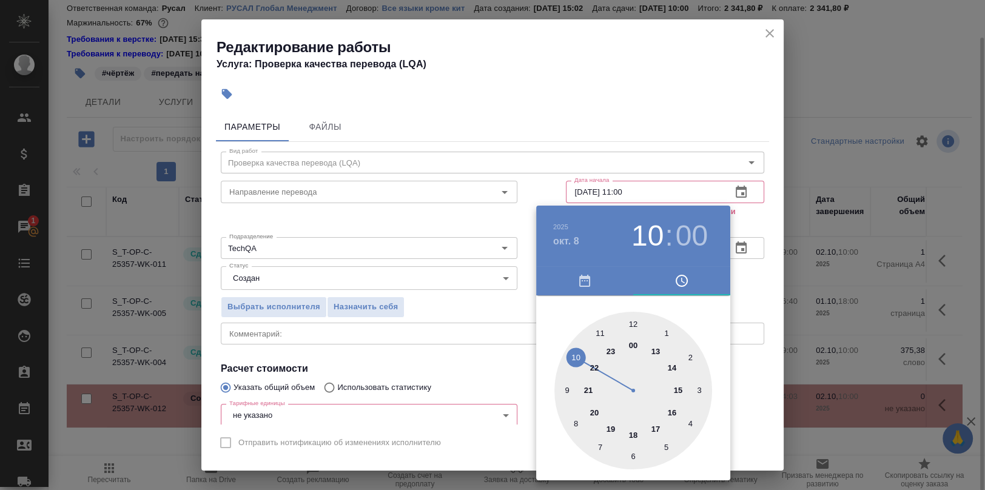
click at [673, 364] on div at bounding box center [633, 391] width 158 height 158
type input "08.10.2025 14:00"
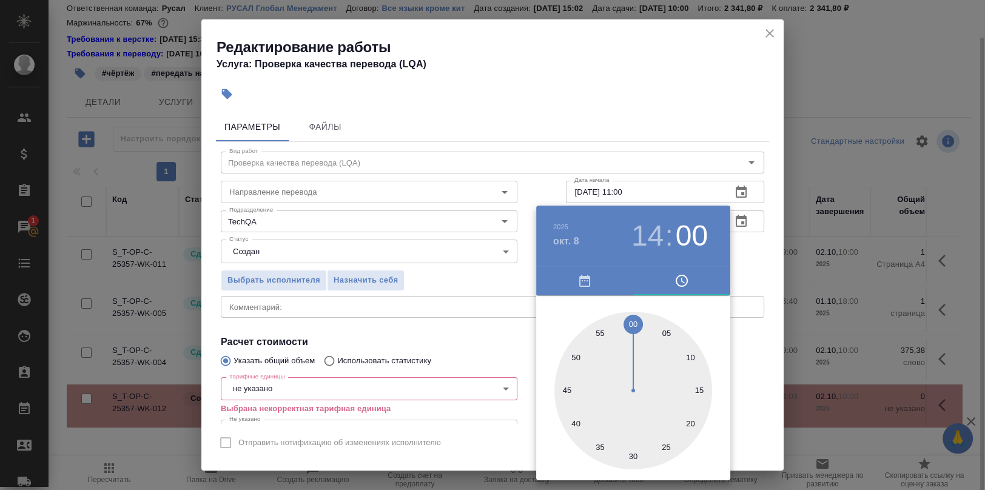
click at [744, 338] on div at bounding box center [492, 245] width 985 height 490
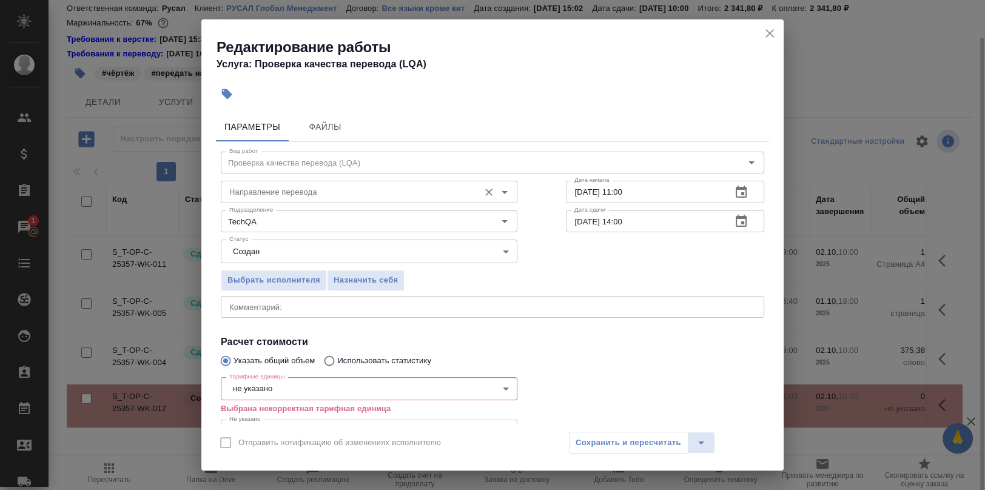
click at [285, 196] on input "Направление перевода" at bounding box center [348, 191] width 249 height 15
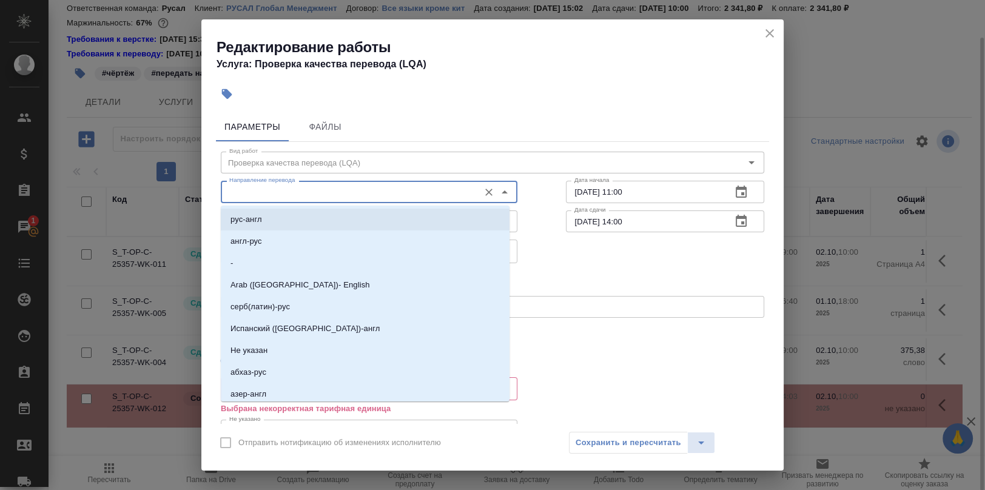
click at [270, 218] on li "рус-англ" at bounding box center [365, 220] width 289 height 22
type input "рус-англ"
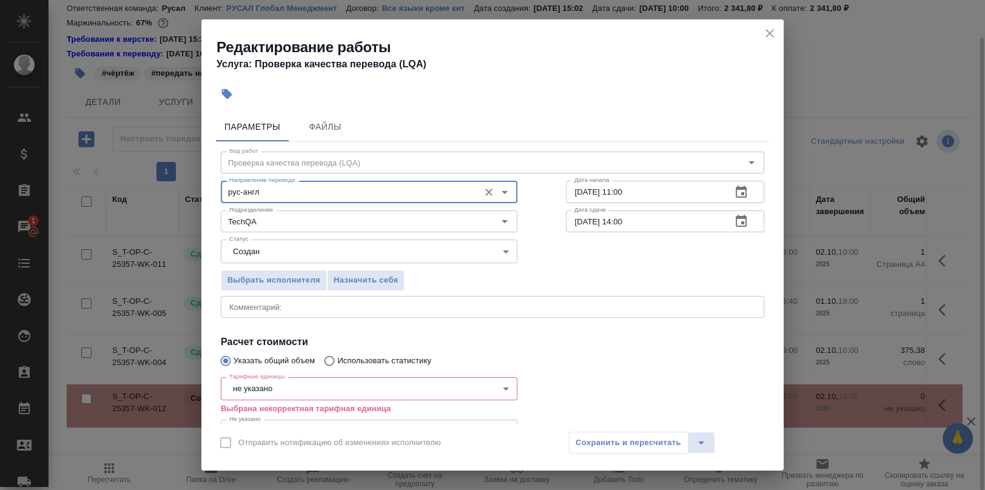
scroll to position [90, 0]
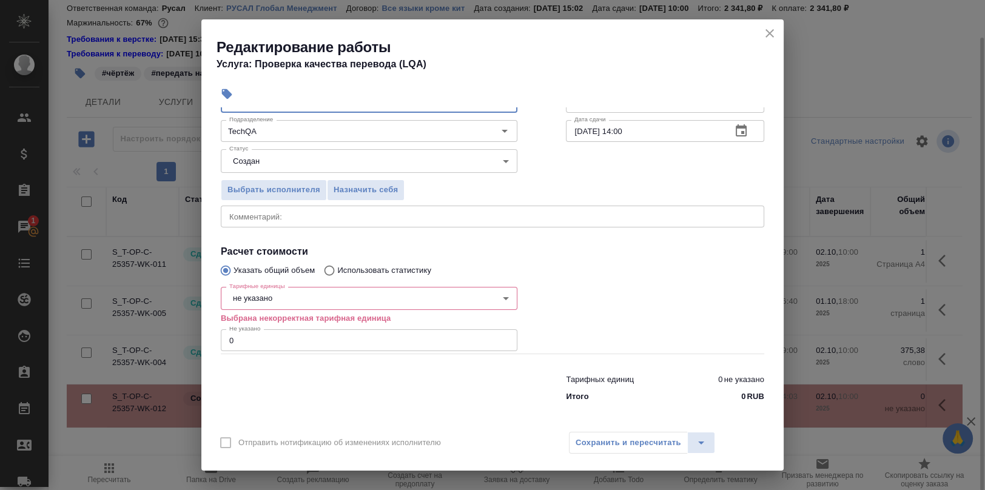
click at [315, 291] on body "🙏 .cls-1 fill:#fff; AWATERA Румянцева Дарья d.rumyantseva Клиенты Спецификации …" at bounding box center [492, 245] width 985 height 490
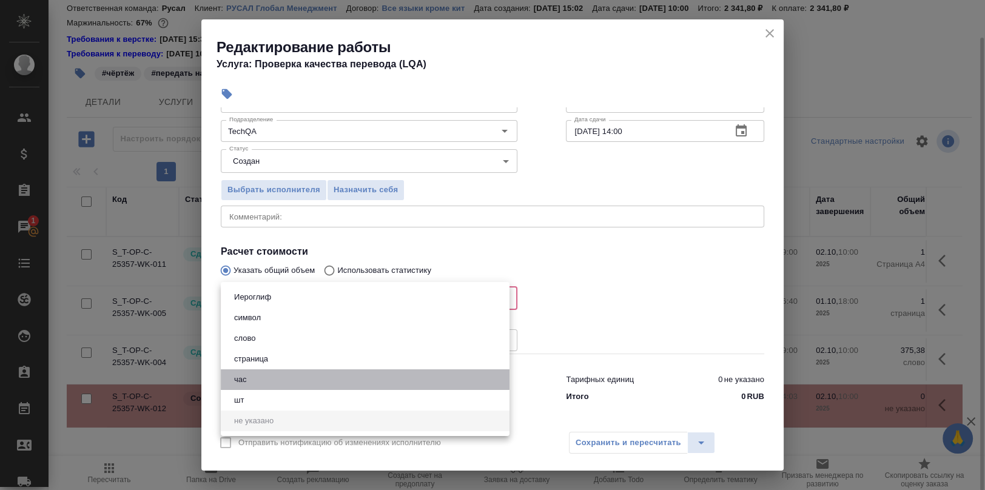
click at [268, 381] on li "час" at bounding box center [365, 379] width 289 height 21
type input "5a8b1489cc6b4906c91bfd93"
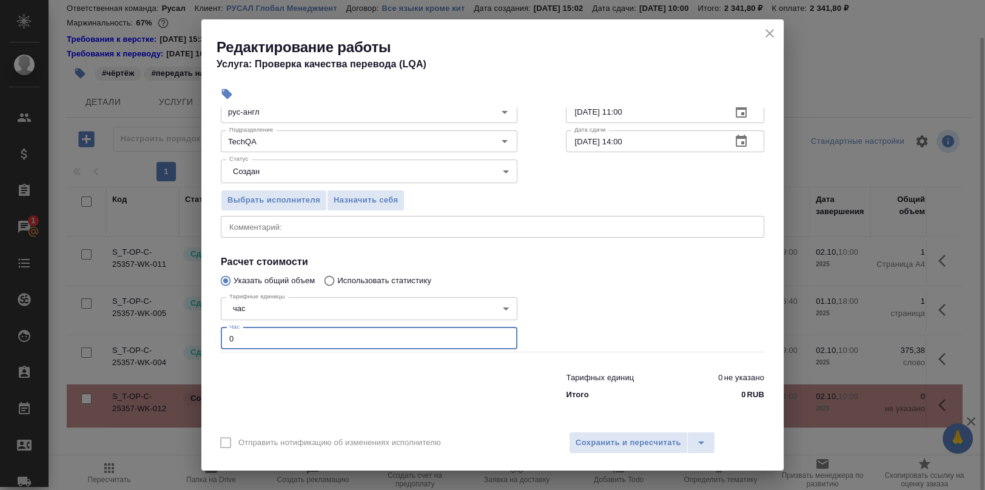
click at [261, 332] on input "0" at bounding box center [369, 338] width 297 height 22
type input "0.3"
click at [274, 222] on textarea at bounding box center [492, 226] width 526 height 9
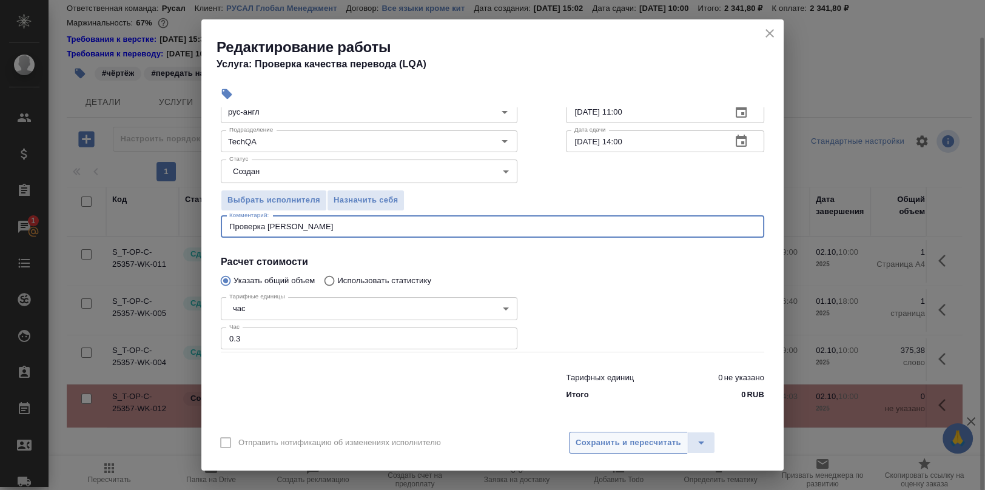
type textarea "Проверка Саши Гороховой"
click at [625, 438] on span "Сохранить и пересчитать" at bounding box center [629, 443] width 106 height 14
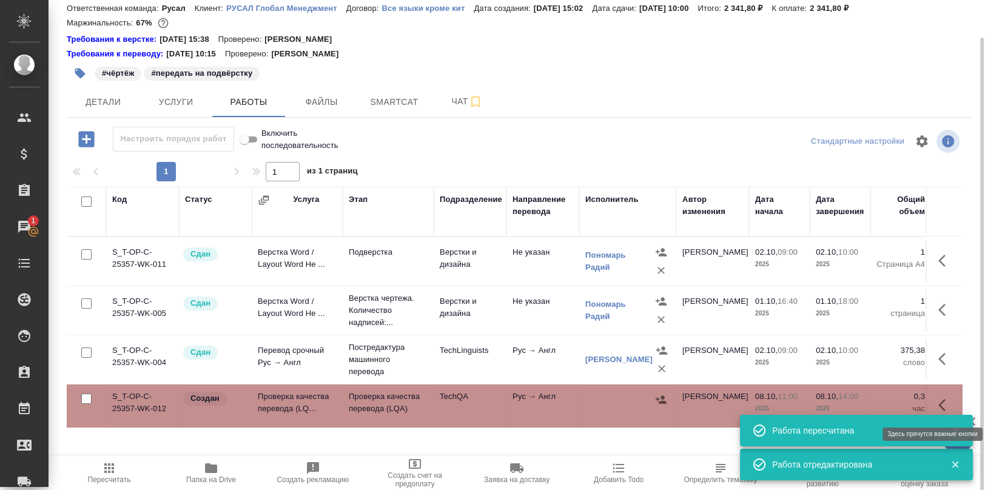
click at [944, 404] on icon "button" at bounding box center [945, 405] width 15 height 15
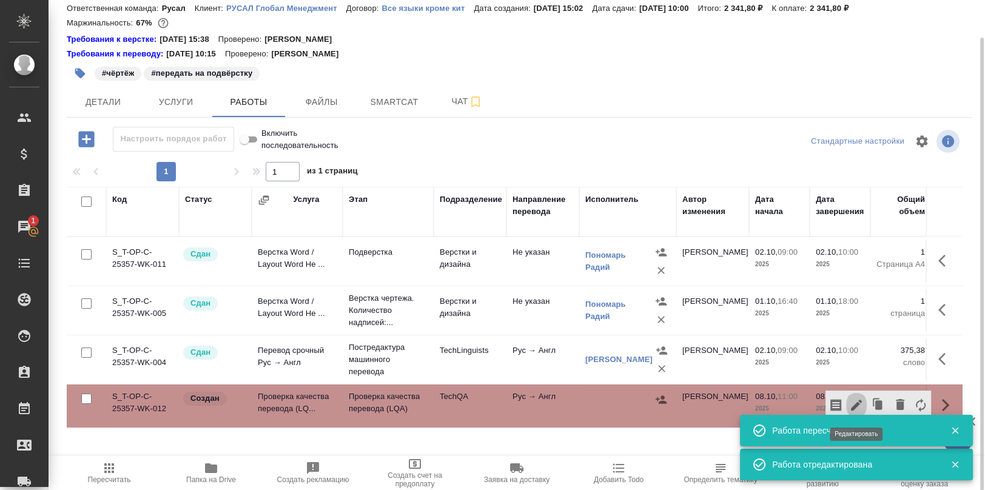
click at [856, 405] on icon "button" at bounding box center [856, 405] width 11 height 11
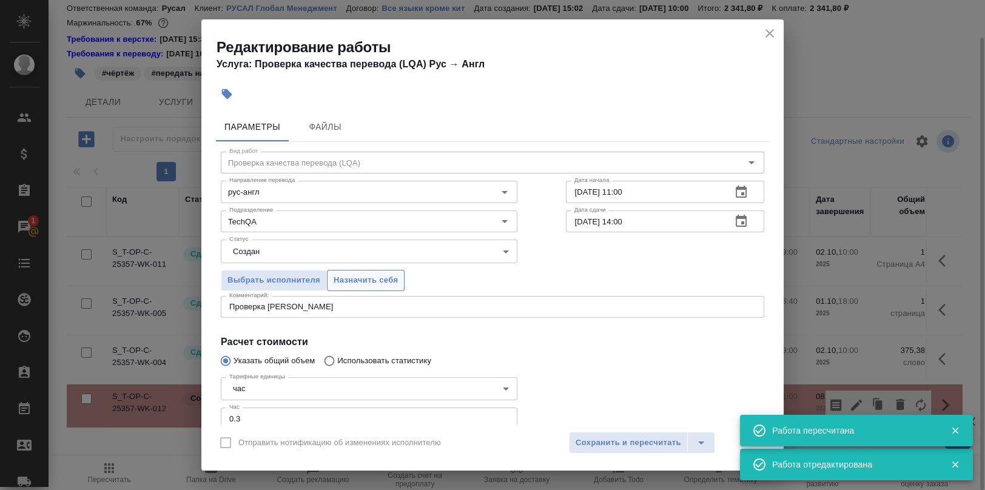
click at [360, 276] on span "Назначить себя" at bounding box center [366, 281] width 64 height 14
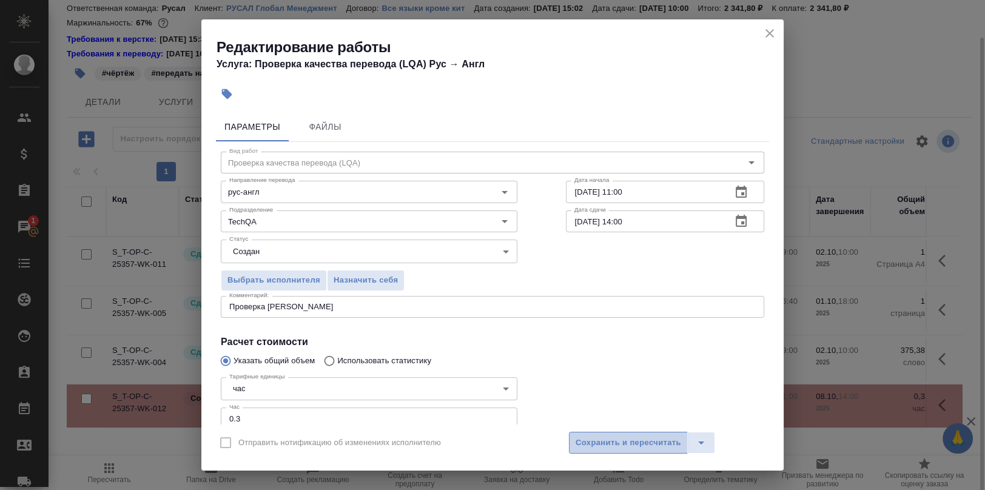
click at [644, 441] on span "Сохранить и пересчитать" at bounding box center [629, 443] width 106 height 14
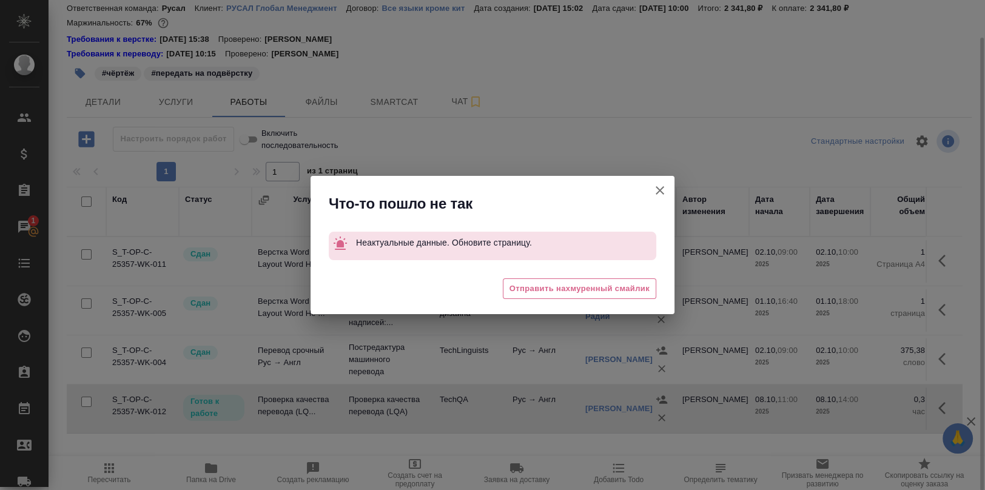
click at [662, 192] on icon "button" at bounding box center [660, 190] width 8 height 8
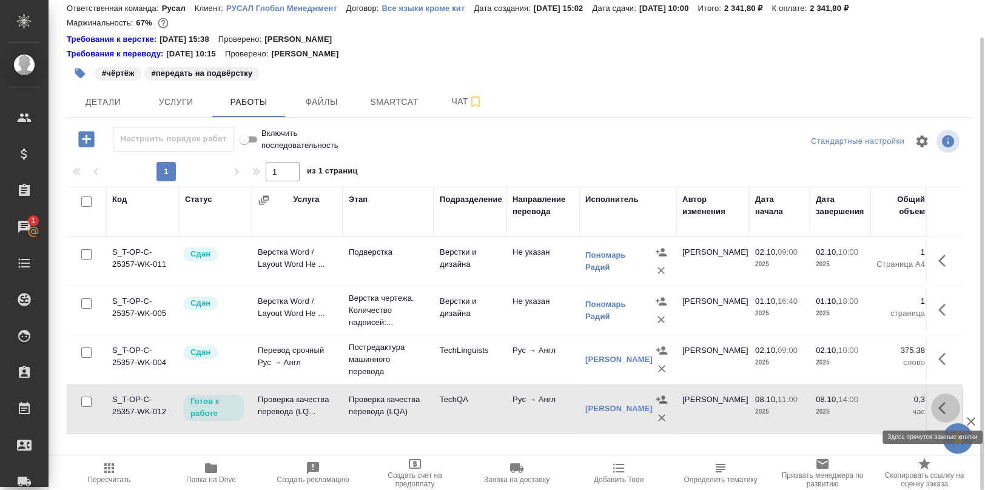
click at [942, 407] on icon "button" at bounding box center [945, 408] width 15 height 15
click at [856, 409] on icon "button" at bounding box center [856, 408] width 15 height 15
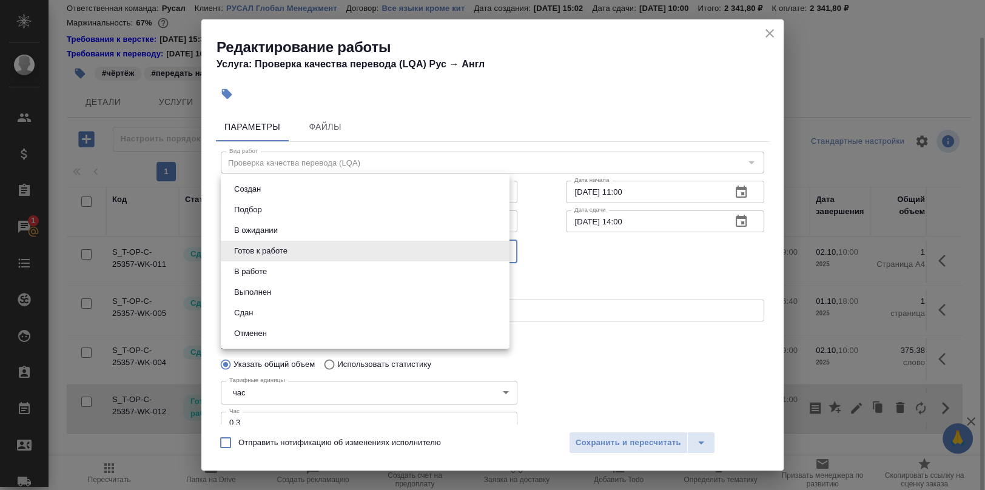
click at [497, 249] on body "🙏 .cls-1 fill:#fff; AWATERA Румянцева Дарья d.rumyantseva Клиенты Спецификации …" at bounding box center [492, 245] width 985 height 490
click at [257, 313] on li "Сдан" at bounding box center [365, 313] width 289 height 21
type input "closed"
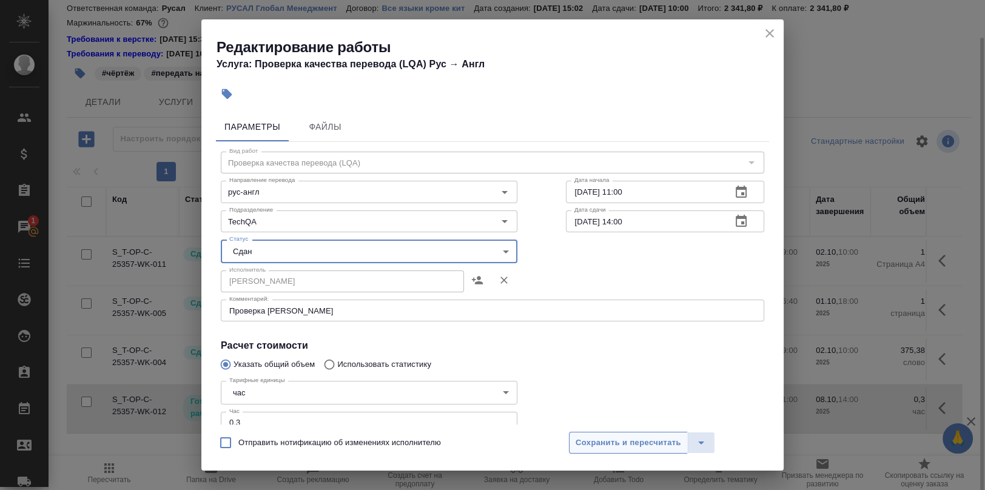
click at [654, 440] on span "Сохранить и пересчитать" at bounding box center [629, 443] width 106 height 14
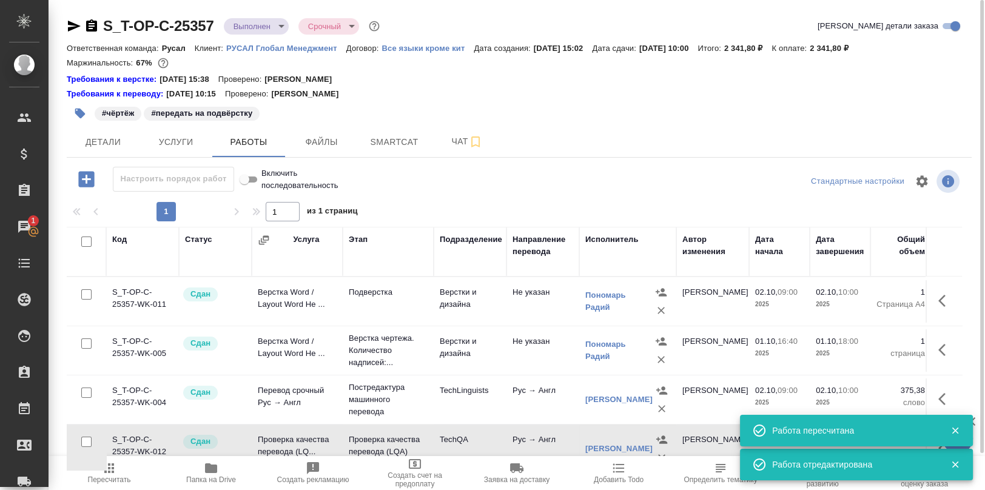
scroll to position [40, 0]
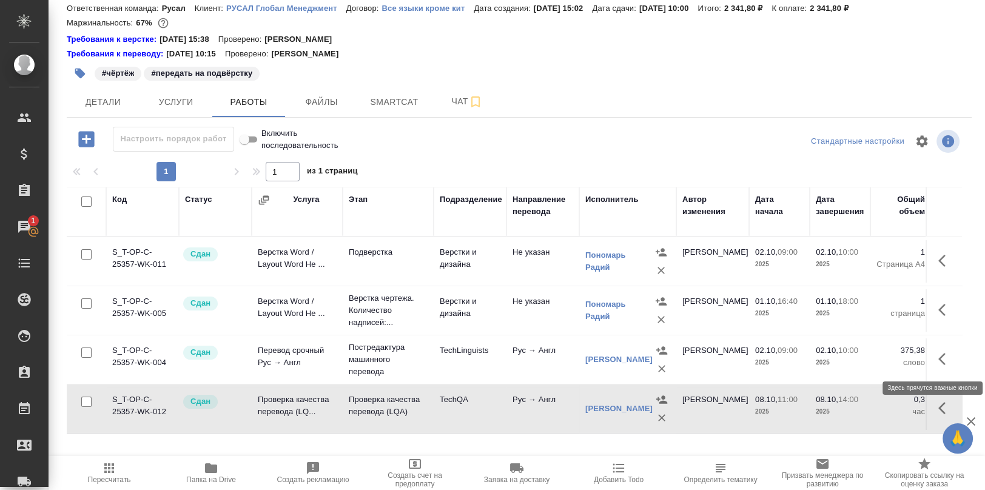
click at [939, 352] on icon "button" at bounding box center [945, 359] width 15 height 15
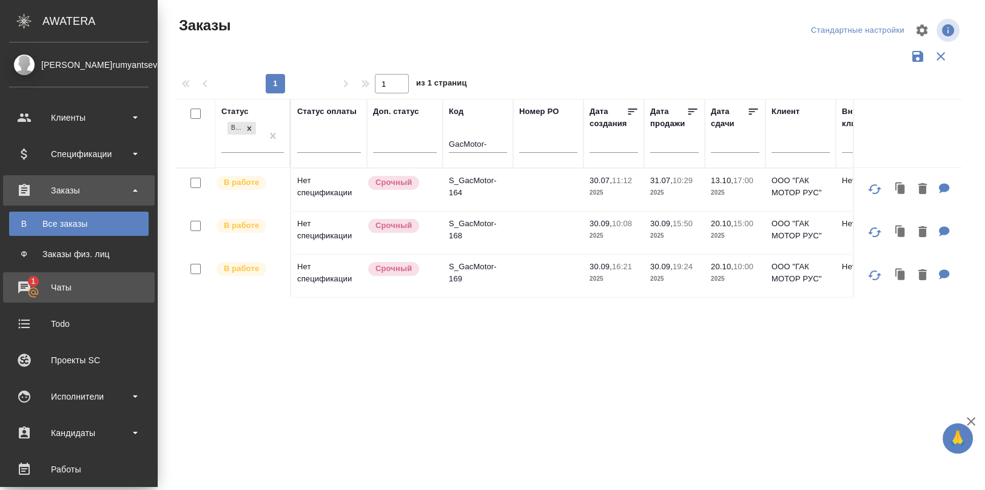
click at [26, 285] on div "Чаты" at bounding box center [78, 287] width 139 height 18
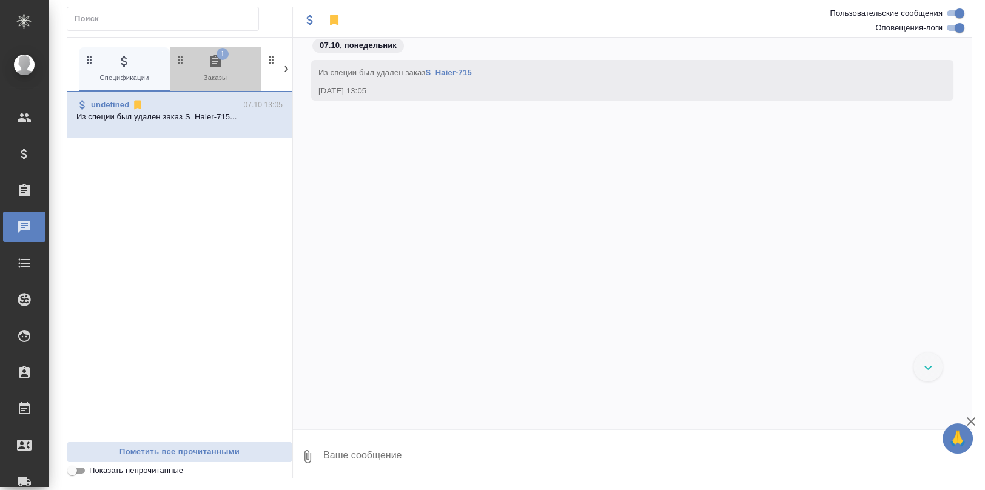
click at [216, 61] on icon "button" at bounding box center [215, 61] width 15 height 15
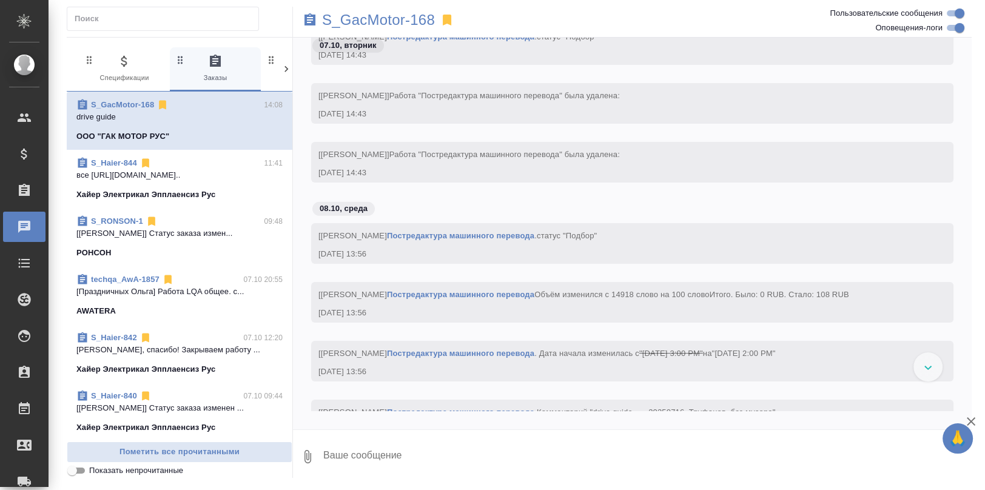
scroll to position [16515, 0]
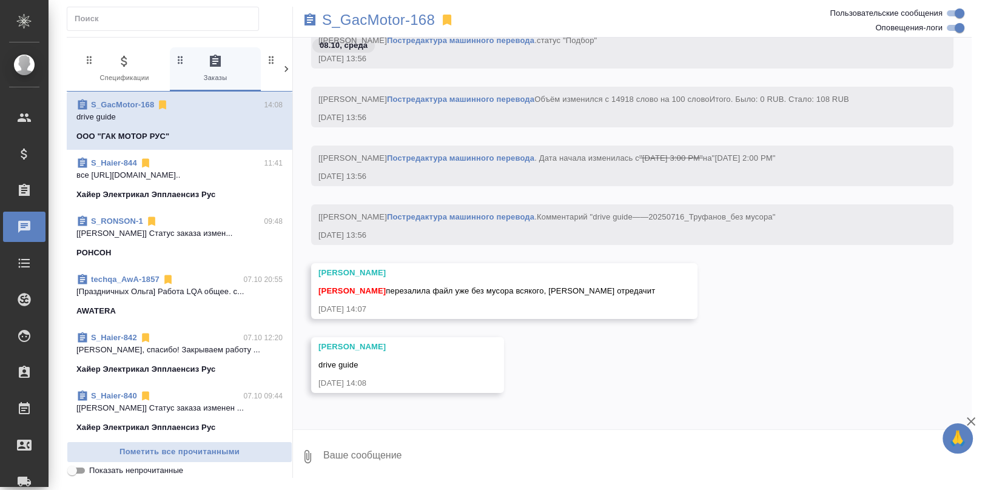
click at [373, 448] on textarea at bounding box center [647, 456] width 650 height 41
type textarea "Хорошо"
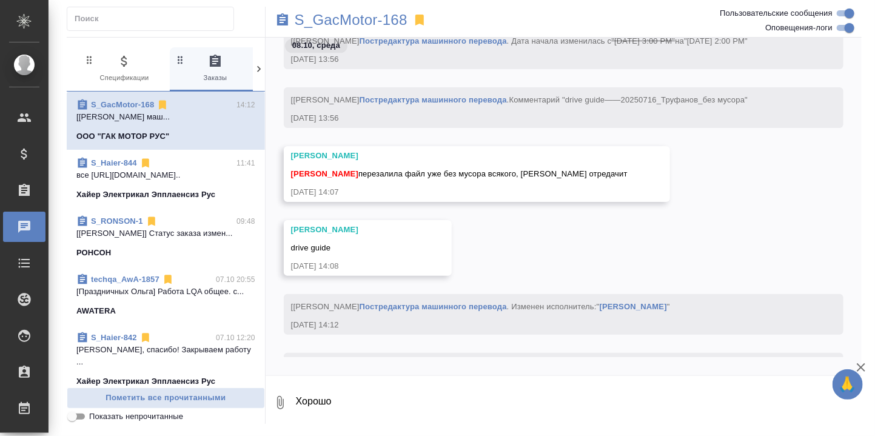
scroll to position [16644, 0]
